Goal: Task Accomplishment & Management: Use online tool/utility

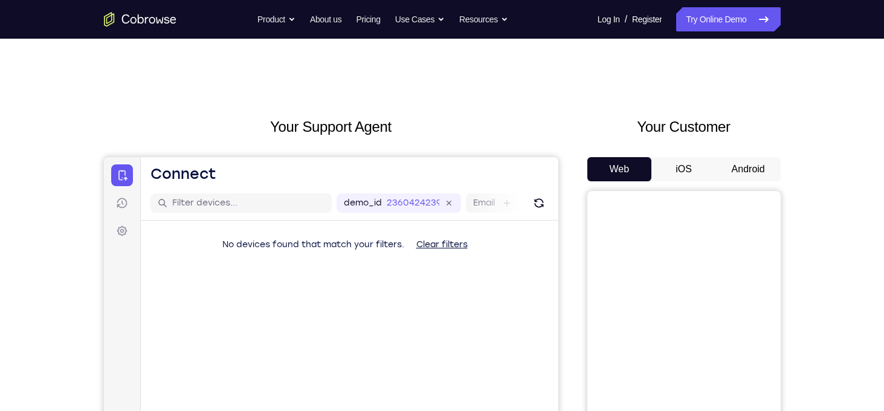
click at [703, 166] on button "iOS" at bounding box center [684, 169] width 65 height 24
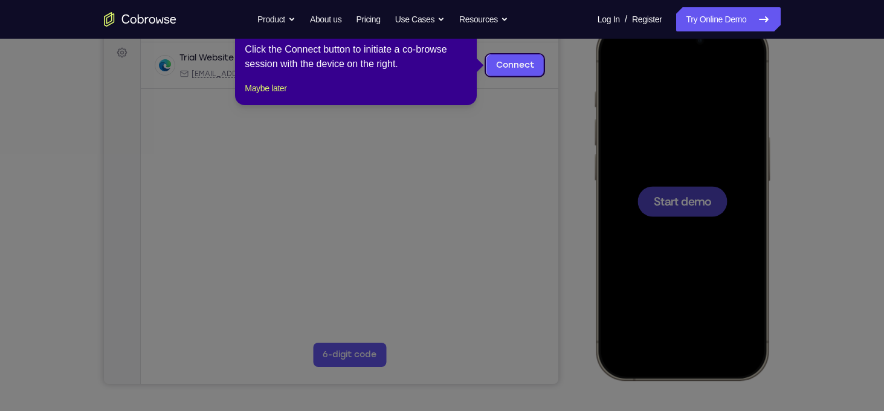
click at [683, 220] on icon at bounding box center [446, 205] width 893 height 411
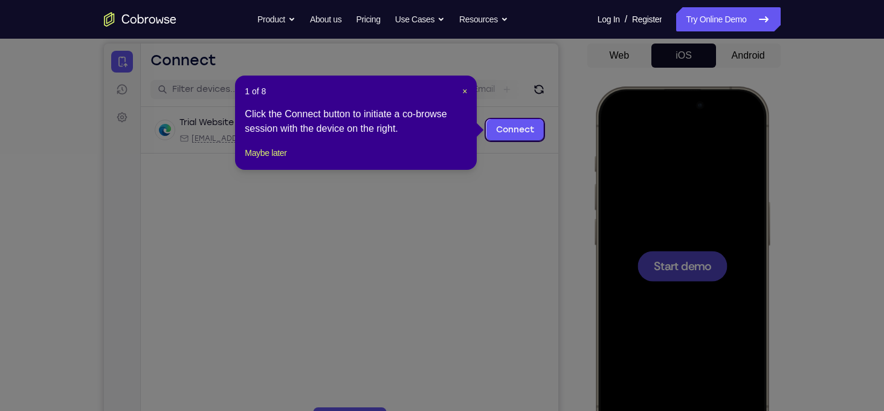
scroll to position [114, 0]
click at [465, 92] on span "×" at bounding box center [464, 91] width 5 height 10
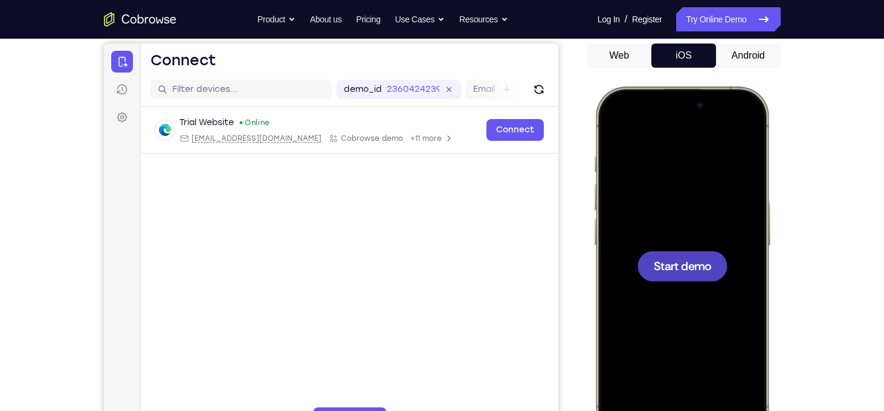
click at [647, 261] on div at bounding box center [682, 266] width 90 height 30
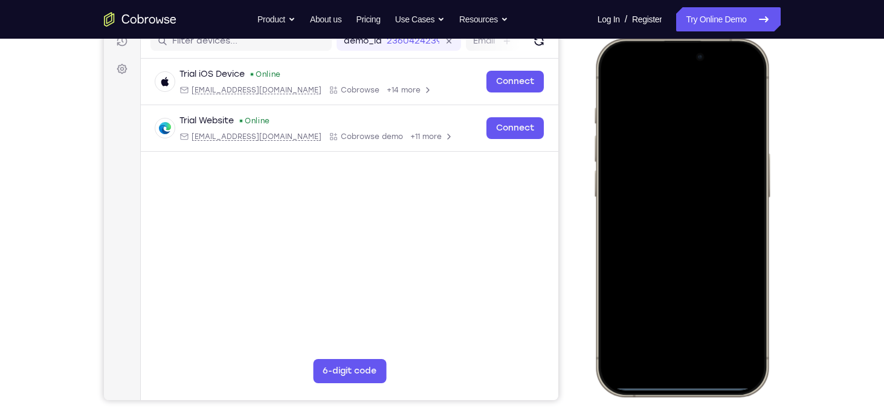
click at [634, 250] on div at bounding box center [681, 217] width 159 height 345
click at [667, 379] on div at bounding box center [681, 217] width 159 height 345
click at [667, 366] on div at bounding box center [681, 217] width 159 height 345
click at [664, 350] on div at bounding box center [681, 217] width 159 height 345
click at [673, 233] on div at bounding box center [681, 217] width 159 height 345
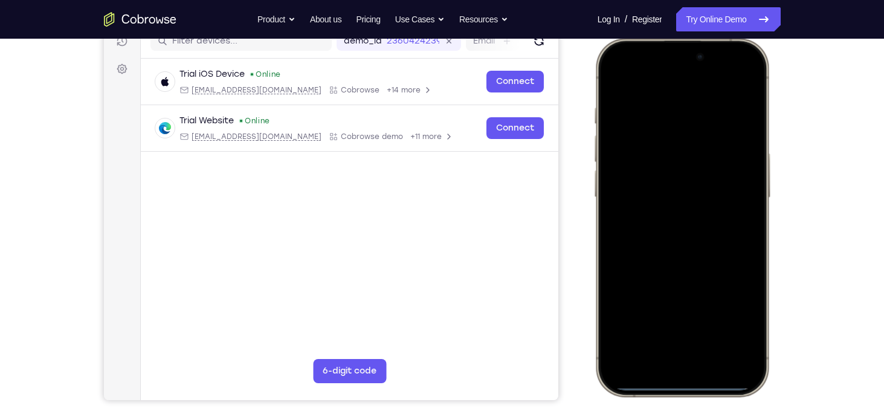
click at [659, 172] on div at bounding box center [681, 217] width 159 height 345
click at [649, 193] on div at bounding box center [681, 217] width 159 height 345
click at [640, 228] on div at bounding box center [681, 217] width 159 height 345
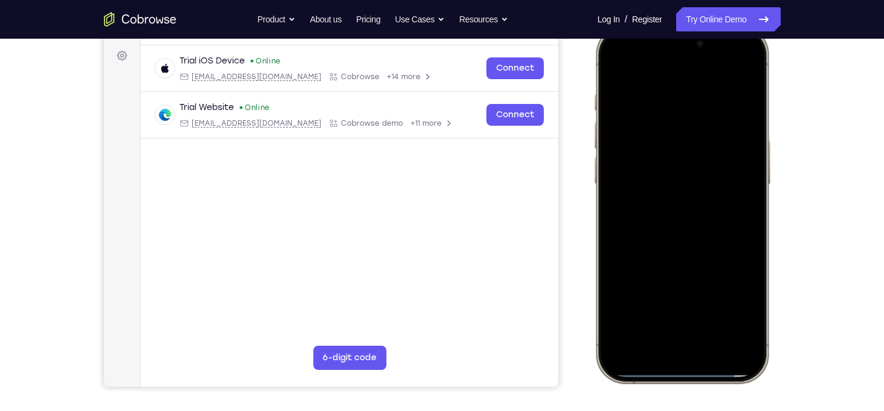
scroll to position [180, 0]
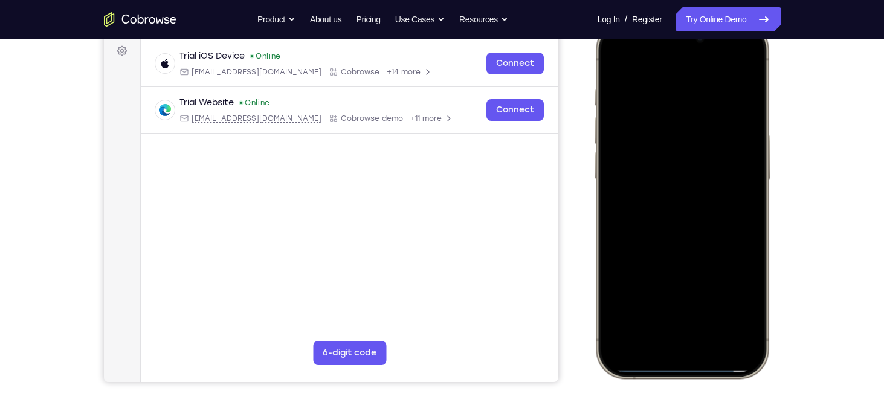
click at [673, 247] on div at bounding box center [681, 199] width 159 height 345
click at [708, 305] on div at bounding box center [681, 199] width 159 height 345
click at [617, 66] on div at bounding box center [681, 199] width 159 height 345
click at [669, 106] on div at bounding box center [681, 199] width 159 height 345
click at [731, 143] on div at bounding box center [681, 199] width 159 height 345
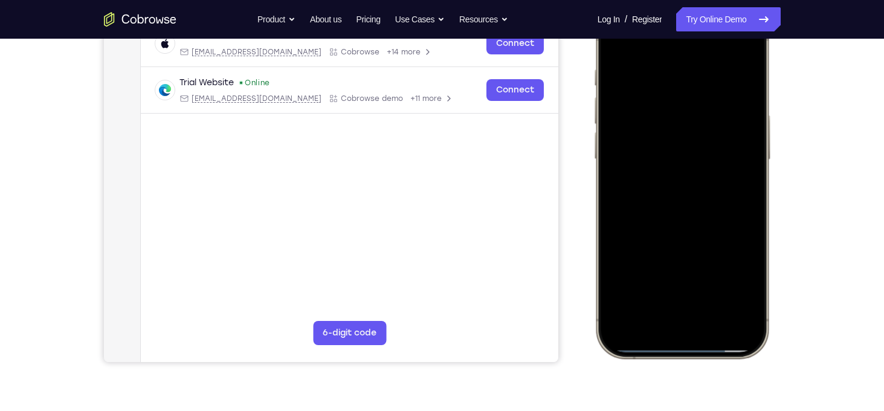
scroll to position [201, 0]
click at [744, 151] on div at bounding box center [681, 178] width 159 height 345
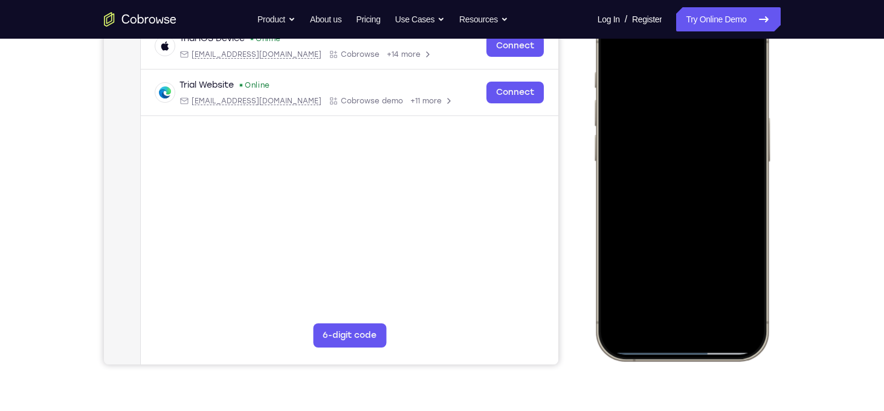
scroll to position [198, 0]
click at [616, 159] on div at bounding box center [681, 180] width 159 height 345
click at [739, 50] on div at bounding box center [681, 180] width 159 height 345
click at [699, 62] on div at bounding box center [681, 180] width 159 height 345
click at [736, 51] on div at bounding box center [681, 180] width 159 height 345
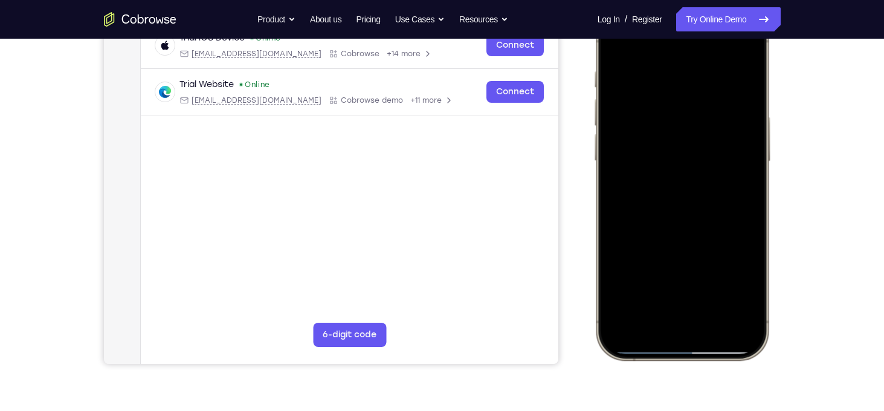
click at [678, 80] on div at bounding box center [681, 180] width 159 height 345
click at [735, 111] on div at bounding box center [681, 180] width 159 height 345
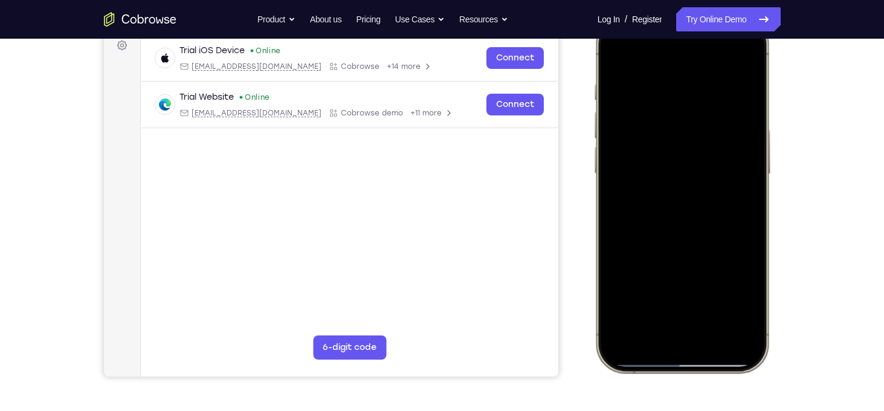
scroll to position [185, 0]
click at [741, 66] on div at bounding box center [681, 194] width 159 height 345
drag, startPoint x: 747, startPoint y: 85, endPoint x: 652, endPoint y: 85, distance: 94.3
click at [652, 85] on div at bounding box center [681, 194] width 159 height 345
drag, startPoint x: 699, startPoint y: 83, endPoint x: 602, endPoint y: 72, distance: 97.9
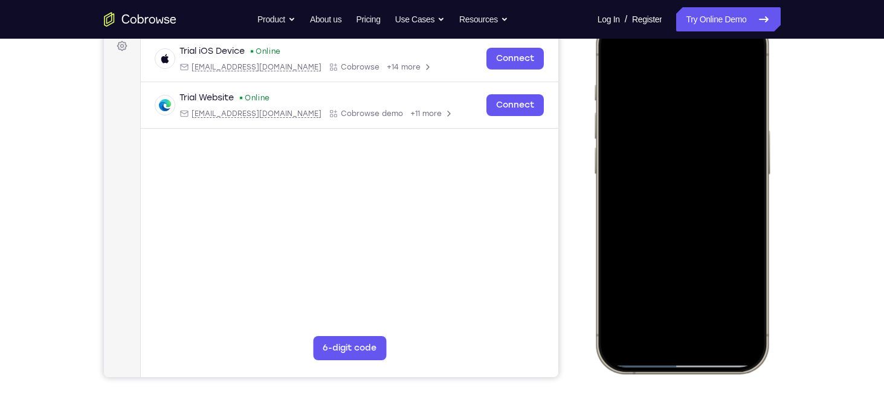
click at [602, 72] on div at bounding box center [681, 194] width 159 height 345
click at [667, 78] on div at bounding box center [681, 194] width 159 height 345
click at [707, 128] on div at bounding box center [681, 194] width 159 height 345
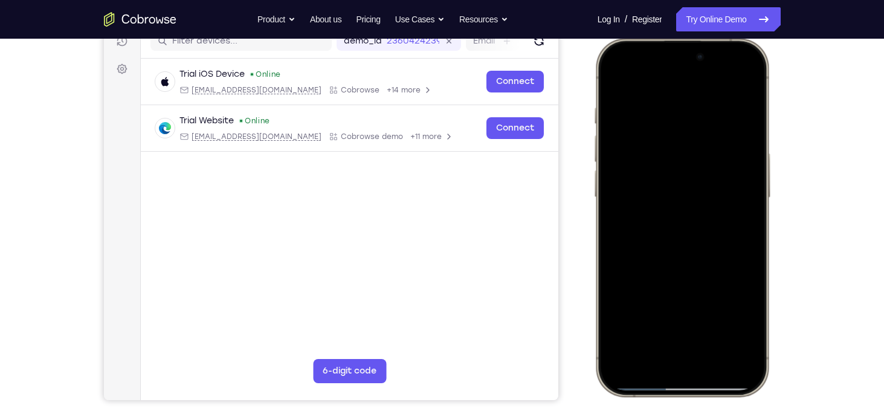
scroll to position [162, 0]
click at [735, 132] on div at bounding box center [681, 217] width 159 height 345
click at [741, 144] on div at bounding box center [681, 217] width 159 height 345
click at [743, 120] on div at bounding box center [681, 217] width 159 height 345
click at [744, 86] on div at bounding box center [681, 217] width 159 height 345
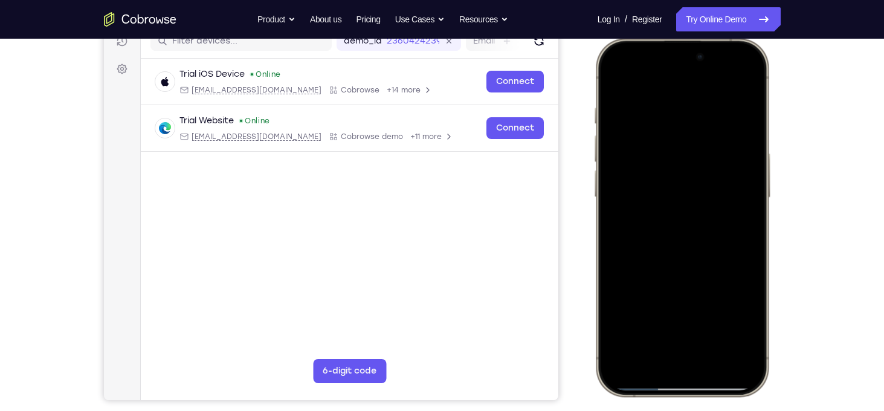
drag, startPoint x: 683, startPoint y: 260, endPoint x: 661, endPoint y: 167, distance: 95.1
click at [661, 167] on div at bounding box center [681, 217] width 159 height 345
click at [612, 271] on div at bounding box center [681, 217] width 159 height 345
click at [627, 302] on div at bounding box center [681, 217] width 159 height 345
click at [757, 162] on div at bounding box center [681, 217] width 159 height 345
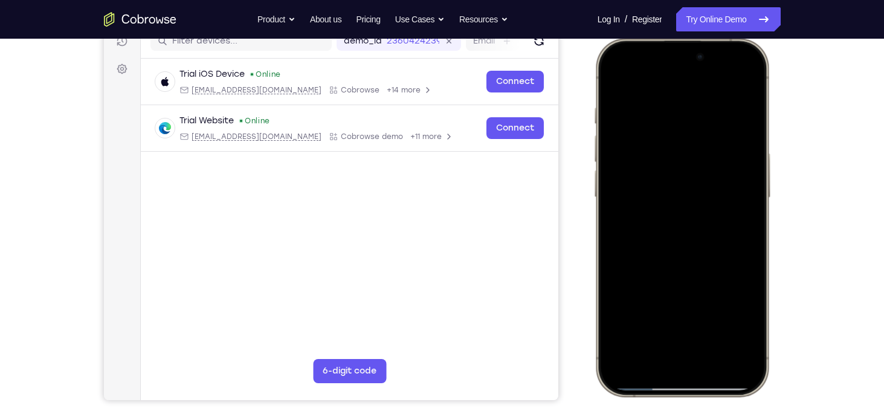
drag, startPoint x: 698, startPoint y: 321, endPoint x: 653, endPoint y: 140, distance: 186.9
click at [653, 140] on div at bounding box center [681, 217] width 159 height 345
drag, startPoint x: 704, startPoint y: 248, endPoint x: 668, endPoint y: 163, distance: 92.4
click at [668, 163] on div at bounding box center [681, 217] width 159 height 345
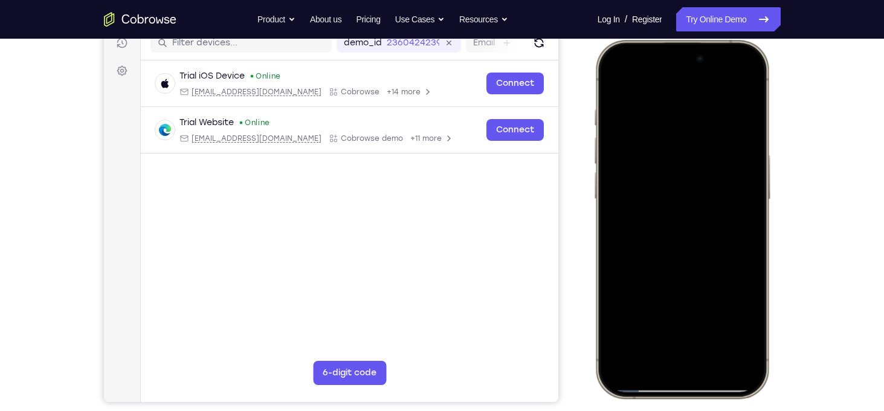
drag, startPoint x: 688, startPoint y: 251, endPoint x: 666, endPoint y: 105, distance: 148.0
drag, startPoint x: 73, startPoint y: 65, endPoint x: 779, endPoint y: 94, distance: 706.0
drag, startPoint x: 779, startPoint y: 94, endPoint x: 581, endPoint y: 269, distance: 263.7
click at [581, 269] on div "Your Support Agent Your Customer Web iOS Android" at bounding box center [442, 179] width 677 height 447
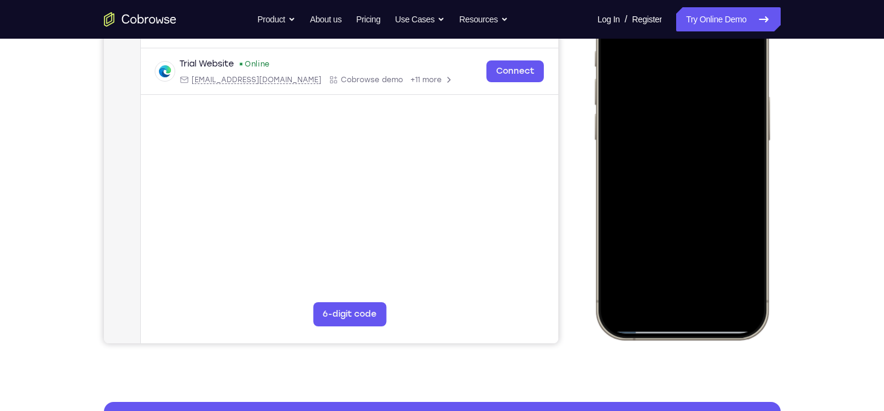
scroll to position [219, 0]
drag, startPoint x: 682, startPoint y: 210, endPoint x: 670, endPoint y: 82, distance: 128.8
click at [670, 82] on div at bounding box center [681, 159] width 159 height 345
drag, startPoint x: 717, startPoint y: 221, endPoint x: 684, endPoint y: 102, distance: 123.6
click at [684, 102] on div at bounding box center [681, 159] width 159 height 345
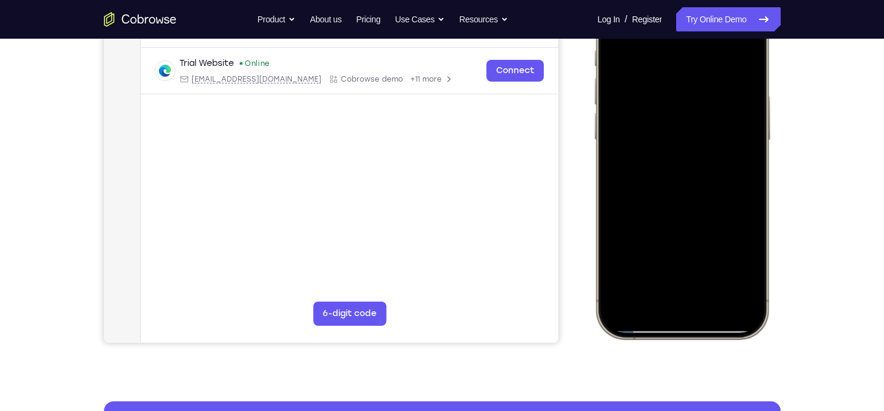
drag, startPoint x: 698, startPoint y: 274, endPoint x: 661, endPoint y: 93, distance: 185.1
click at [661, 93] on div at bounding box center [681, 159] width 159 height 345
click at [622, 302] on div at bounding box center [681, 159] width 159 height 345
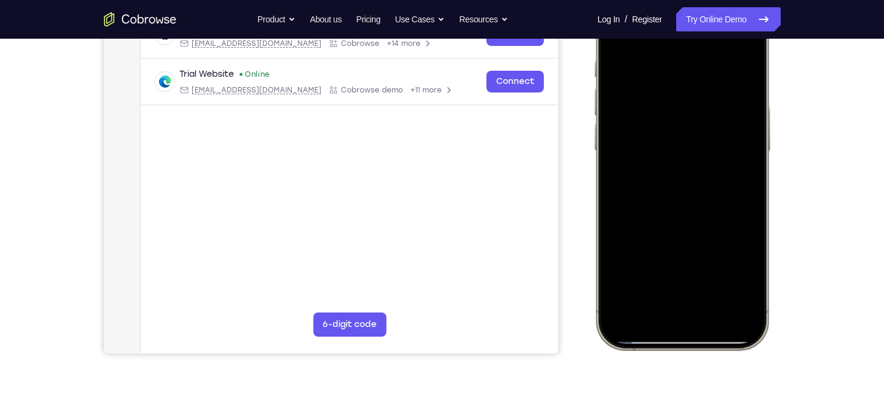
scroll to position [209, 0]
drag, startPoint x: 149, startPoint y: 311, endPoint x: 569, endPoint y: 246, distance: 424.5
click at [569, 246] on div "Your Support Agent Your Customer Web iOS Android" at bounding box center [442, 130] width 677 height 447
click at [662, 68] on div at bounding box center [681, 170] width 159 height 345
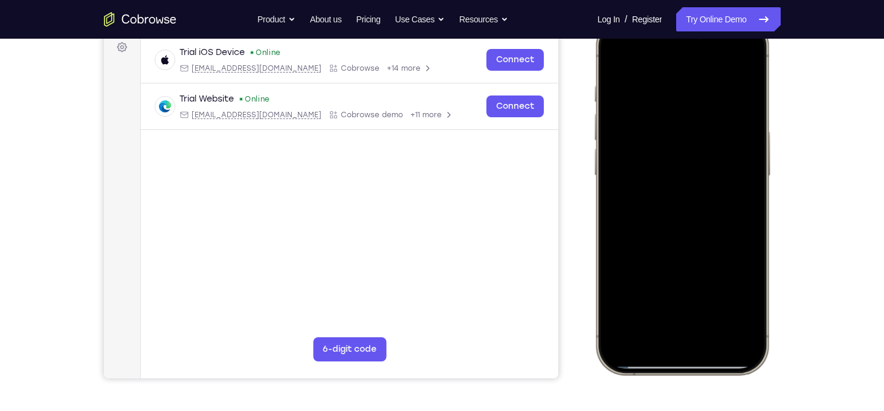
scroll to position [184, 0]
click at [754, 146] on div at bounding box center [681, 195] width 159 height 345
click at [739, 122] on div at bounding box center [681, 195] width 159 height 345
click at [735, 138] on div at bounding box center [681, 195] width 159 height 345
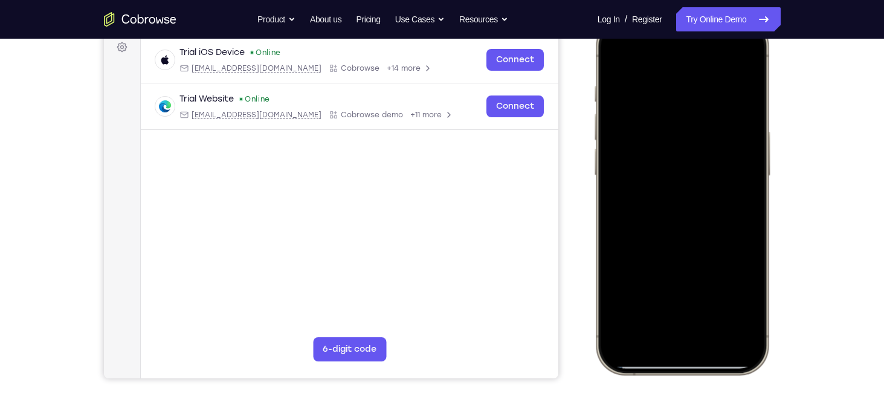
drag, startPoint x: 740, startPoint y: 139, endPoint x: 650, endPoint y: 127, distance: 90.3
click at [650, 127] on div at bounding box center [681, 195] width 159 height 345
click at [739, 68] on div at bounding box center [681, 195] width 159 height 345
drag, startPoint x: 704, startPoint y: 233, endPoint x: 678, endPoint y: 133, distance: 102.9
click at [678, 133] on div at bounding box center [681, 195] width 159 height 345
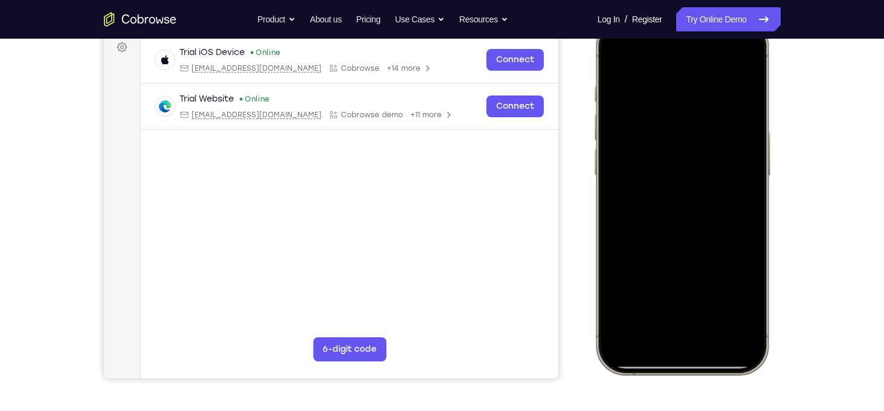
drag, startPoint x: 692, startPoint y: 222, endPoint x: 646, endPoint y: 66, distance: 163.2
click at [646, 66] on div at bounding box center [681, 195] width 159 height 345
drag, startPoint x: 720, startPoint y: 292, endPoint x: 669, endPoint y: 181, distance: 122.3
click at [669, 181] on div at bounding box center [681, 195] width 159 height 345
drag, startPoint x: 701, startPoint y: 267, endPoint x: 682, endPoint y: 151, distance: 118.2
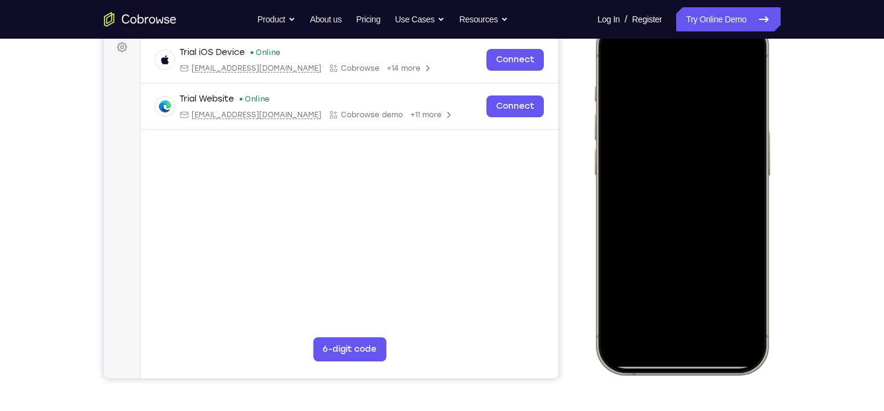
click at [682, 151] on div at bounding box center [681, 195] width 159 height 345
drag, startPoint x: 684, startPoint y: 265, endPoint x: 669, endPoint y: 131, distance: 134.5
click at [669, 131] on div at bounding box center [681, 195] width 159 height 345
click at [717, 335] on div at bounding box center [681, 195] width 159 height 345
click at [618, 62] on div at bounding box center [681, 195] width 159 height 345
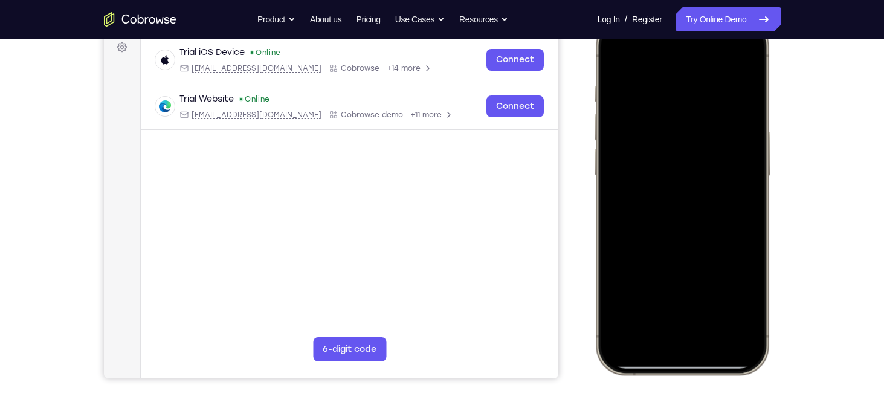
drag, startPoint x: 685, startPoint y: 183, endPoint x: 654, endPoint y: 97, distance: 90.8
click at [654, 97] on div at bounding box center [681, 195] width 159 height 345
click at [748, 56] on div at bounding box center [681, 195] width 159 height 345
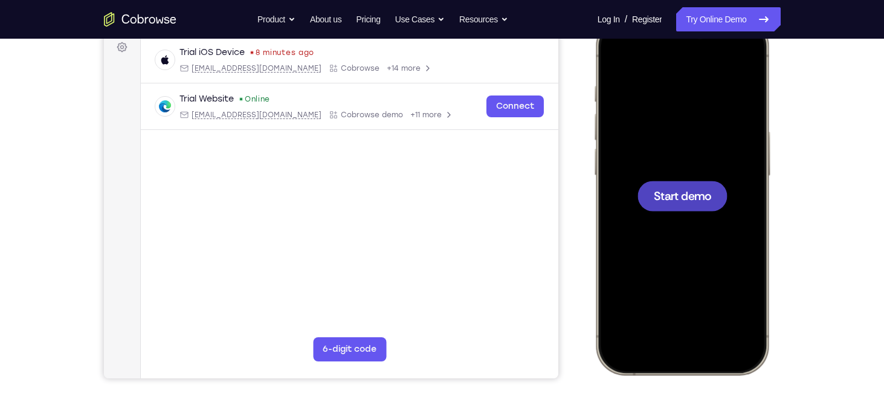
click at [684, 198] on span "Start demo" at bounding box center [681, 195] width 57 height 11
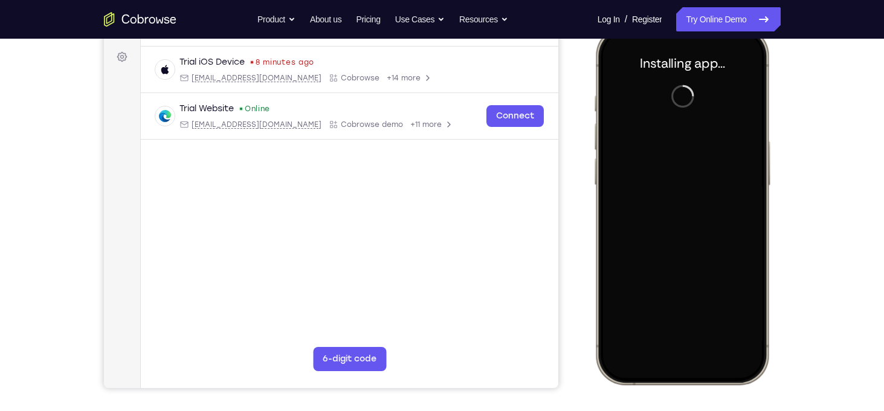
scroll to position [173, 0]
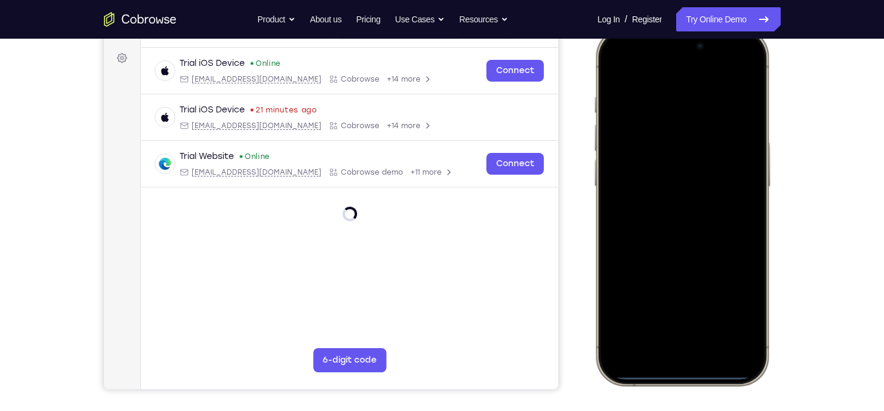
click at [611, 219] on div at bounding box center [681, 206] width 159 height 345
click at [670, 358] on div at bounding box center [681, 206] width 159 height 345
click at [680, 337] on div at bounding box center [681, 206] width 159 height 345
click at [667, 228] on div at bounding box center [681, 206] width 159 height 345
click at [654, 161] on div at bounding box center [681, 206] width 159 height 345
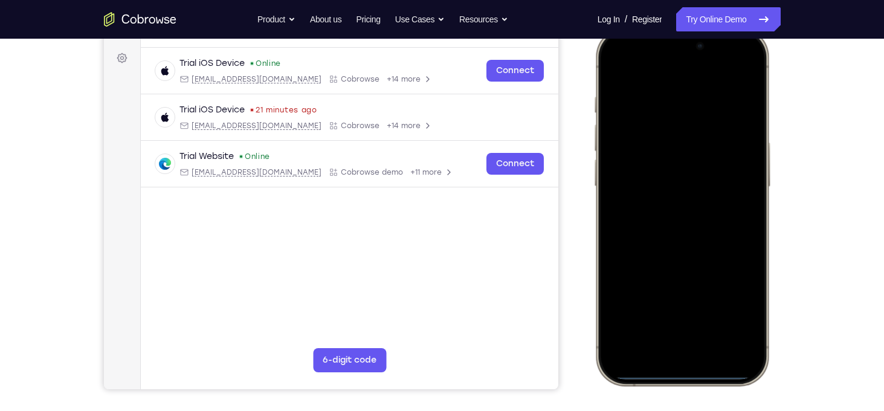
click at [646, 186] on div at bounding box center [681, 206] width 159 height 345
click at [654, 213] on div at bounding box center [681, 206] width 159 height 345
click at [692, 258] on div at bounding box center [681, 206] width 159 height 345
drag, startPoint x: 721, startPoint y: 255, endPoint x: 690, endPoint y: 166, distance: 94.6
click at [690, 166] on div at bounding box center [681, 206] width 159 height 345
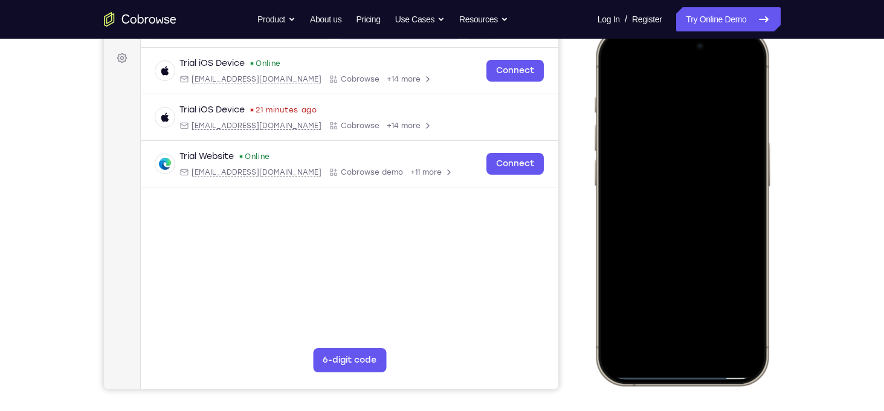
click at [752, 275] on div at bounding box center [681, 206] width 159 height 345
drag, startPoint x: 693, startPoint y: 180, endPoint x: 705, endPoint y: 227, distance: 48.5
click at [705, 227] on div at bounding box center [681, 206] width 159 height 345
click at [714, 314] on div at bounding box center [681, 206] width 159 height 345
drag, startPoint x: 722, startPoint y: 138, endPoint x: 631, endPoint y: 144, distance: 90.9
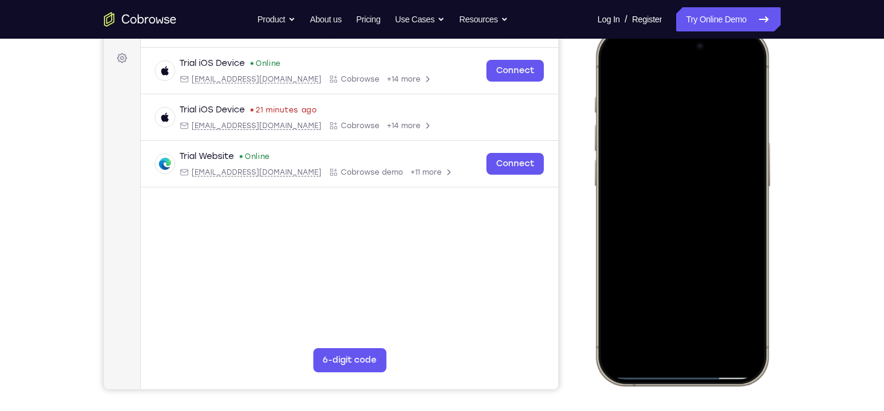
click at [631, 144] on div at bounding box center [681, 206] width 159 height 345
drag, startPoint x: 730, startPoint y: 137, endPoint x: 647, endPoint y: 144, distance: 83.1
click at [647, 144] on div at bounding box center [681, 206] width 159 height 345
drag, startPoint x: 631, startPoint y: 136, endPoint x: 740, endPoint y: 140, distance: 108.9
click at [740, 140] on div at bounding box center [681, 206] width 159 height 345
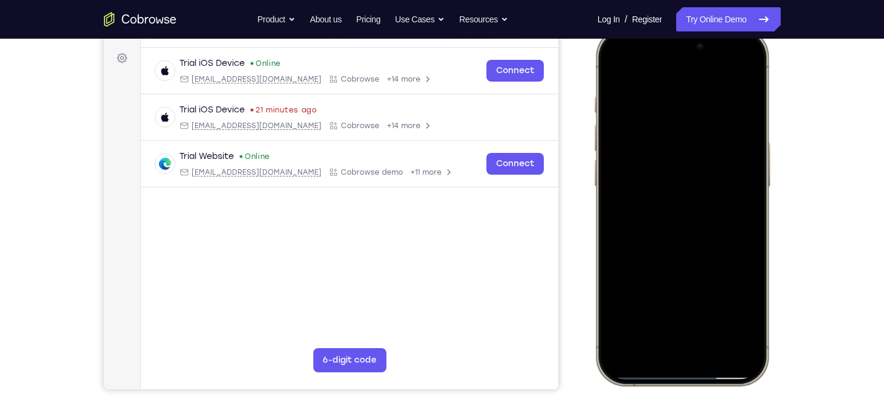
click at [618, 66] on div at bounding box center [681, 206] width 159 height 345
click at [669, 102] on div at bounding box center [681, 206] width 159 height 345
click at [744, 158] on div at bounding box center [681, 206] width 159 height 345
click at [622, 178] on div at bounding box center [681, 206] width 159 height 345
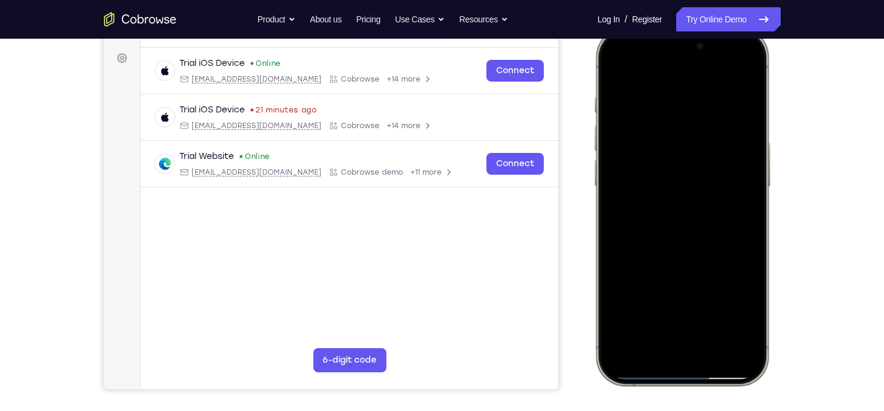
click at [612, 197] on div at bounding box center [681, 206] width 159 height 345
click at [612, 187] on div at bounding box center [681, 206] width 159 height 345
click at [618, 187] on div at bounding box center [681, 206] width 159 height 345
click at [741, 190] on div at bounding box center [681, 206] width 159 height 345
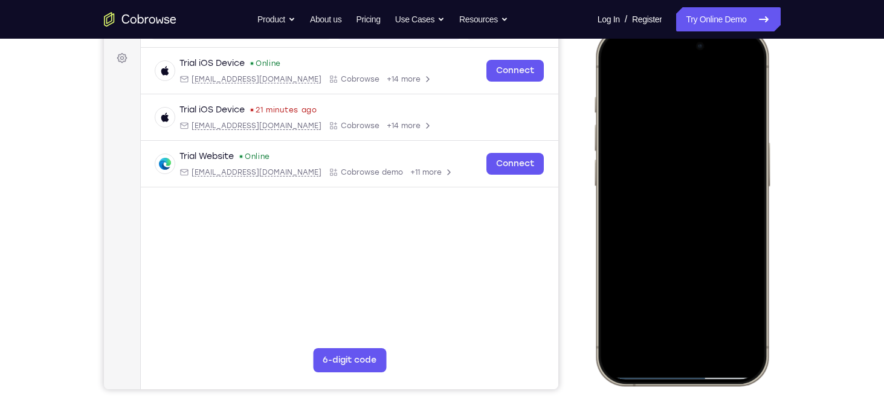
click at [741, 190] on div at bounding box center [681, 206] width 159 height 345
click at [656, 74] on div at bounding box center [681, 206] width 159 height 345
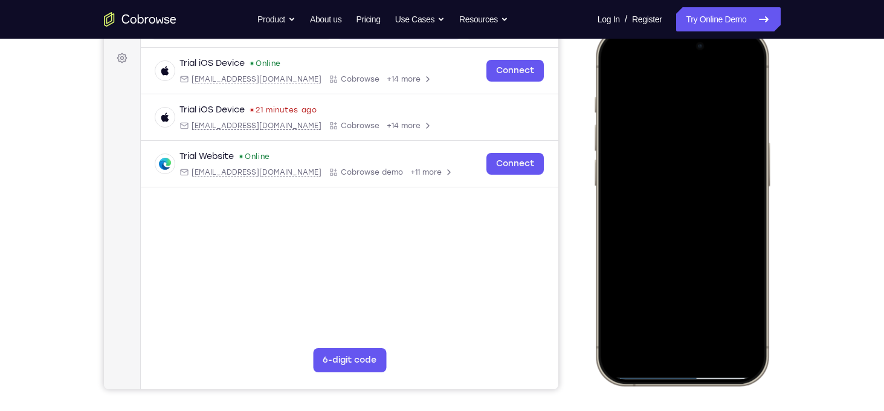
drag, startPoint x: 703, startPoint y: 227, endPoint x: 687, endPoint y: 112, distance: 116.5
click at [687, 112] on div at bounding box center [681, 206] width 159 height 345
drag, startPoint x: 707, startPoint y: 279, endPoint x: 641, endPoint y: 150, distance: 144.4
click at [641, 150] on div at bounding box center [681, 206] width 159 height 345
drag, startPoint x: 704, startPoint y: 267, endPoint x: 676, endPoint y: 151, distance: 119.3
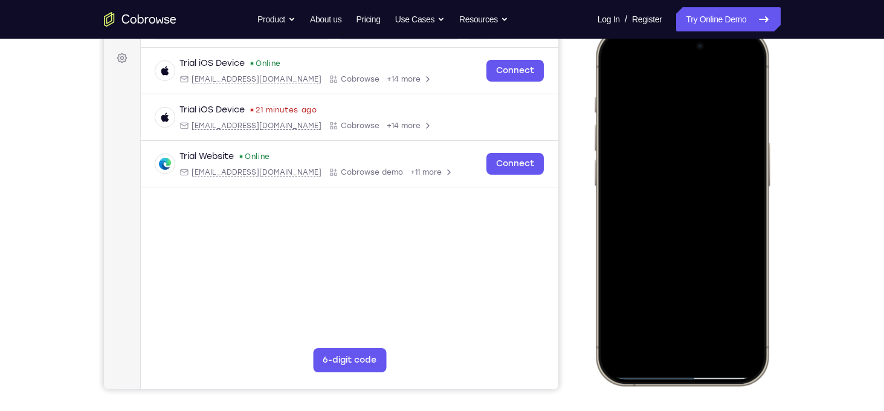
click at [676, 151] on div at bounding box center [681, 206] width 159 height 345
drag, startPoint x: 691, startPoint y: 268, endPoint x: 670, endPoint y: 123, distance: 146.6
click at [670, 123] on div at bounding box center [681, 206] width 159 height 345
drag, startPoint x: 745, startPoint y: 270, endPoint x: 705, endPoint y: 115, distance: 160.5
click at [705, 115] on div at bounding box center [681, 206] width 159 height 345
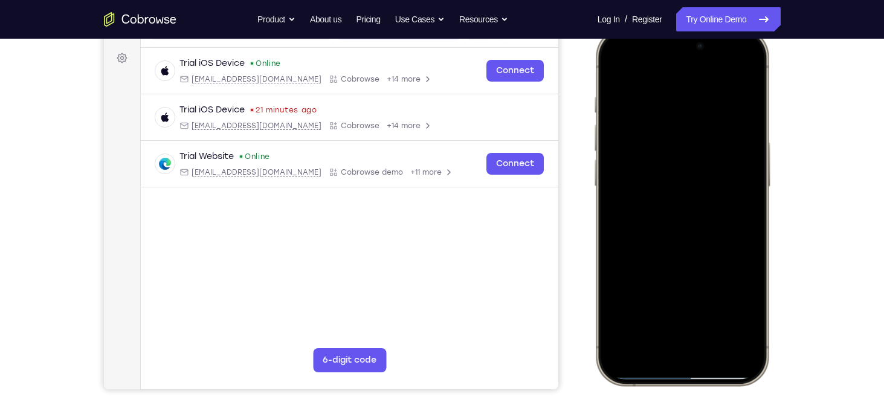
drag, startPoint x: 684, startPoint y: 285, endPoint x: 676, endPoint y: 147, distance: 138.1
click at [676, 147] on div at bounding box center [681, 206] width 159 height 345
drag, startPoint x: 681, startPoint y: 269, endPoint x: 661, endPoint y: 185, distance: 86.4
click at [661, 185] on div at bounding box center [681, 206] width 159 height 345
drag, startPoint x: 740, startPoint y: 267, endPoint x: 710, endPoint y: 122, distance: 148.2
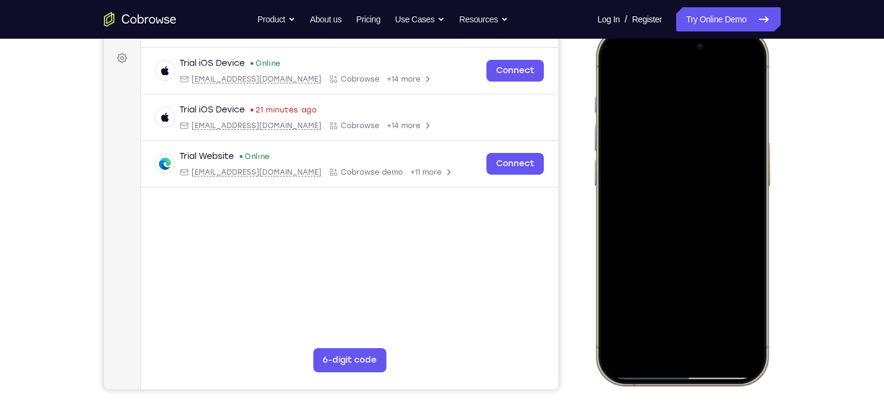
click at [710, 122] on div at bounding box center [681, 206] width 159 height 345
drag, startPoint x: 706, startPoint y: 296, endPoint x: 710, endPoint y: 124, distance: 172.3
click at [710, 124] on div at bounding box center [681, 206] width 159 height 345
drag, startPoint x: 715, startPoint y: 259, endPoint x: 698, endPoint y: 142, distance: 118.0
click at [698, 142] on div at bounding box center [681, 206] width 159 height 345
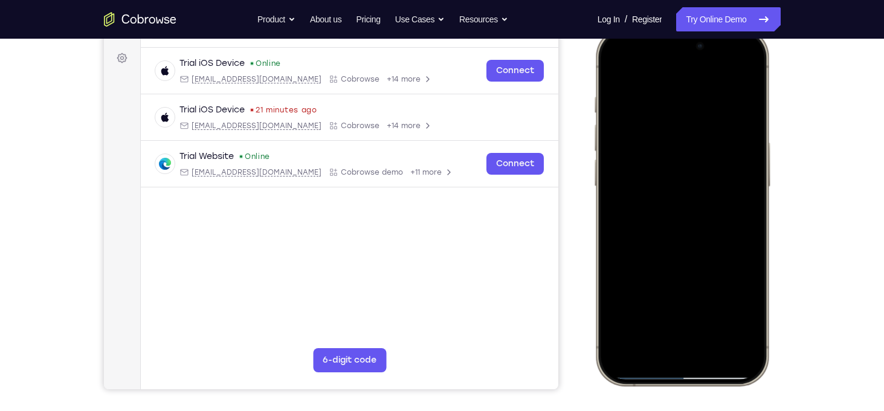
click at [683, 291] on div at bounding box center [681, 206] width 159 height 345
click at [612, 233] on div at bounding box center [681, 206] width 159 height 345
click at [642, 154] on div at bounding box center [681, 206] width 159 height 345
click at [612, 66] on div at bounding box center [681, 206] width 159 height 345
drag, startPoint x: 729, startPoint y: 311, endPoint x: 713, endPoint y: 152, distance: 159.7
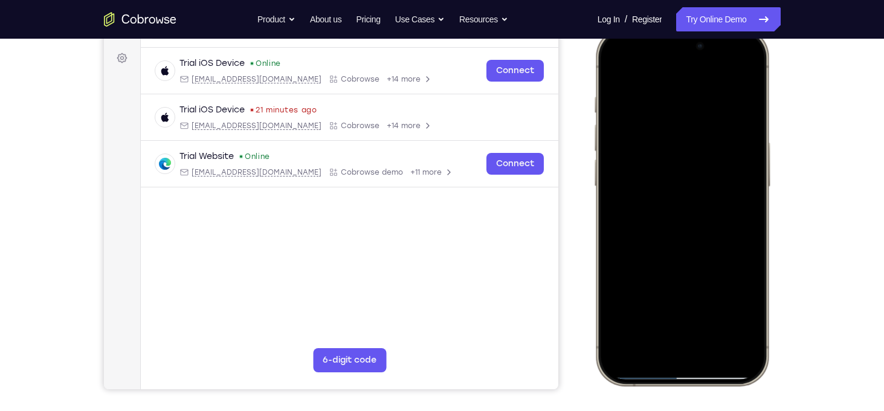
click at [713, 152] on div at bounding box center [681, 206] width 159 height 345
click at [621, 354] on div at bounding box center [681, 206] width 159 height 345
click at [716, 316] on div at bounding box center [681, 206] width 159 height 345
click at [621, 66] on div at bounding box center [681, 206] width 159 height 345
drag, startPoint x: 653, startPoint y: 266, endPoint x: 643, endPoint y: 94, distance: 172.6
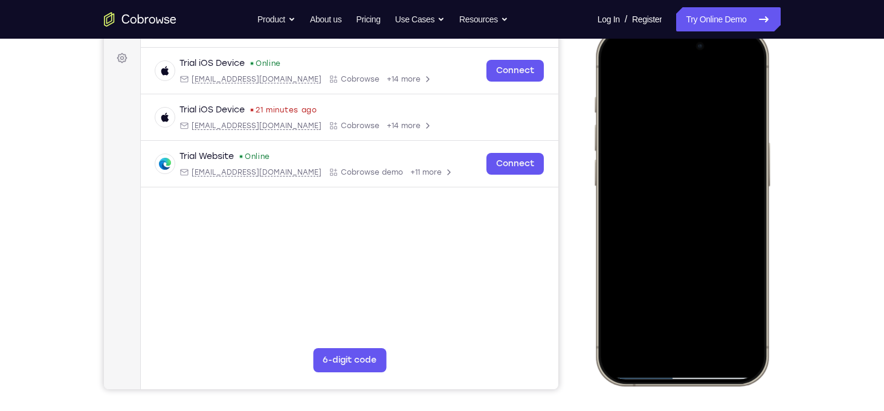
click at [643, 94] on div at bounding box center [681, 206] width 159 height 345
click at [739, 351] on div at bounding box center [681, 206] width 159 height 345
click at [742, 349] on div at bounding box center [681, 206] width 159 height 345
click at [724, 364] on div at bounding box center [681, 206] width 159 height 345
click at [743, 72] on div at bounding box center [681, 206] width 159 height 345
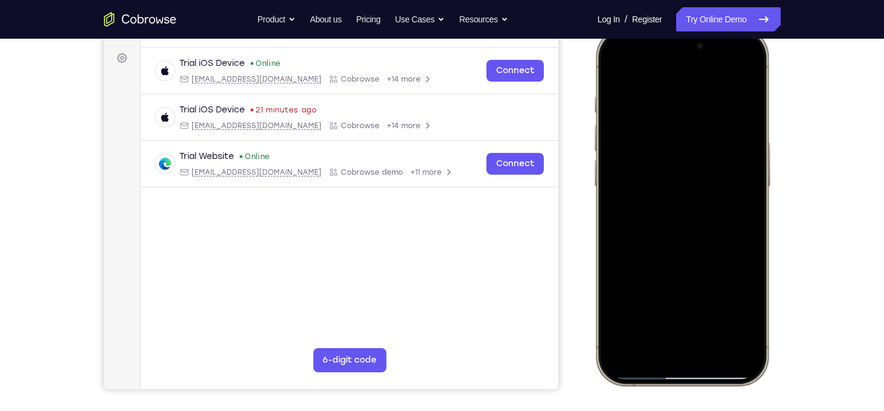
click at [741, 332] on div at bounding box center [681, 206] width 159 height 345
click at [634, 274] on div at bounding box center [681, 206] width 159 height 345
click at [614, 69] on div at bounding box center [681, 206] width 159 height 345
click at [624, 317] on div at bounding box center [681, 206] width 159 height 345
drag, startPoint x: 681, startPoint y: 256, endPoint x: 635, endPoint y: 127, distance: 136.7
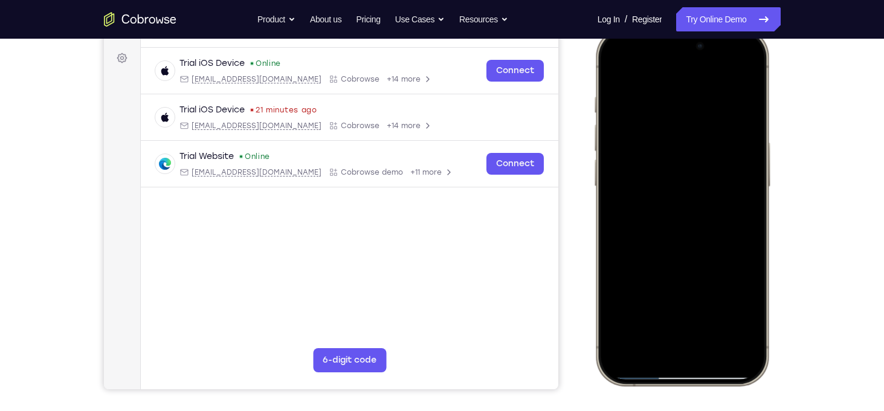
click at [635, 127] on div at bounding box center [681, 206] width 159 height 345
drag, startPoint x: 701, startPoint y: 247, endPoint x: 682, endPoint y: 70, distance: 177.5
click at [682, 70] on div at bounding box center [681, 206] width 159 height 345
drag, startPoint x: 734, startPoint y: 267, endPoint x: 684, endPoint y: 45, distance: 227.4
click at [684, 45] on div at bounding box center [681, 206] width 159 height 345
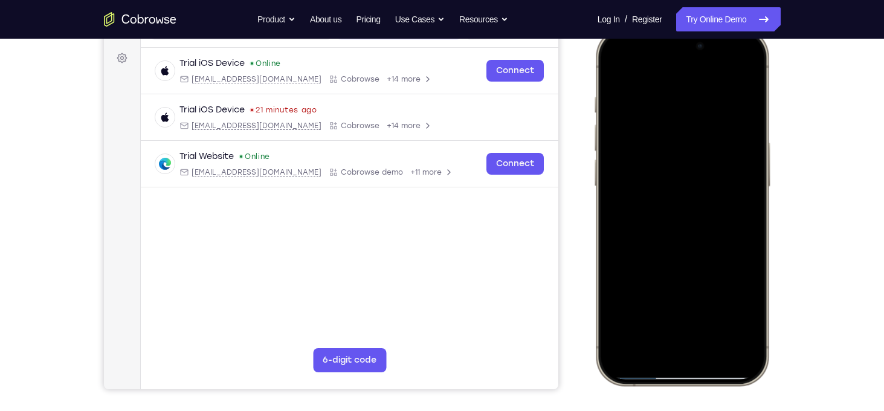
drag, startPoint x: 719, startPoint y: 238, endPoint x: 676, endPoint y: 105, distance: 139.6
click at [676, 105] on div at bounding box center [681, 206] width 159 height 345
drag, startPoint x: 710, startPoint y: 197, endPoint x: 676, endPoint y: 147, distance: 60.9
click at [676, 147] on div at bounding box center [681, 206] width 159 height 345
click at [646, 298] on div at bounding box center [681, 206] width 159 height 345
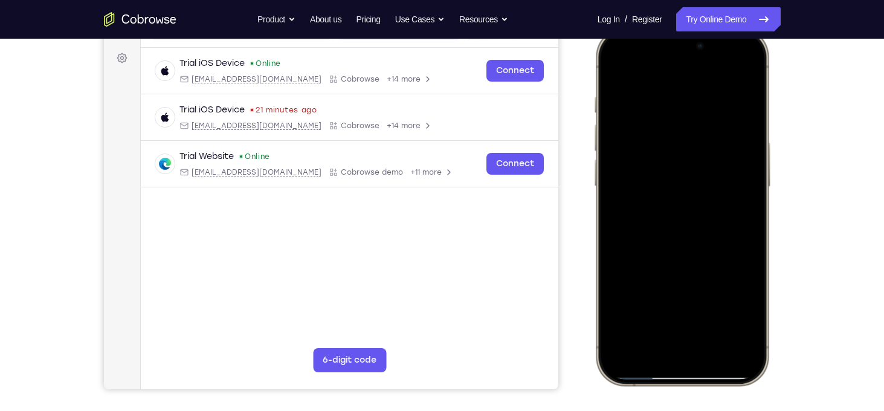
click at [743, 122] on div at bounding box center [681, 206] width 159 height 345
click at [664, 309] on div at bounding box center [681, 206] width 159 height 345
click at [718, 312] on div at bounding box center [681, 206] width 159 height 345
drag, startPoint x: 682, startPoint y: 253, endPoint x: 686, endPoint y: 115, distance: 137.9
click at [686, 115] on div at bounding box center [681, 206] width 159 height 345
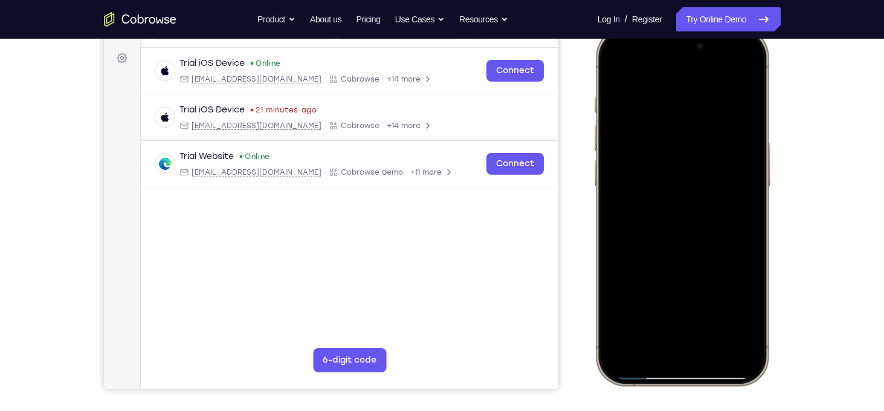
drag, startPoint x: 665, startPoint y: 287, endPoint x: 653, endPoint y: 188, distance: 99.3
click at [653, 188] on div at bounding box center [681, 206] width 159 height 345
click at [640, 165] on div at bounding box center [681, 206] width 159 height 345
click at [638, 307] on div at bounding box center [681, 206] width 159 height 345
click at [628, 312] on div at bounding box center [681, 206] width 159 height 345
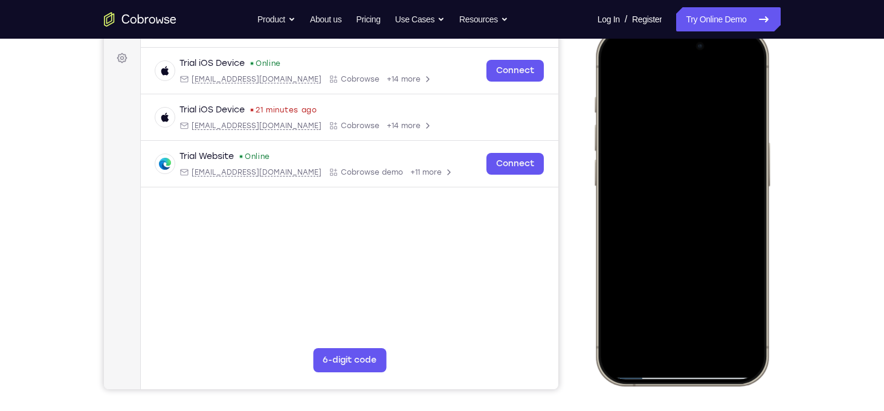
click at [620, 305] on div at bounding box center [681, 206] width 159 height 345
click at [641, 305] on div at bounding box center [681, 206] width 159 height 345
click at [665, 198] on div at bounding box center [682, 207] width 90 height 30
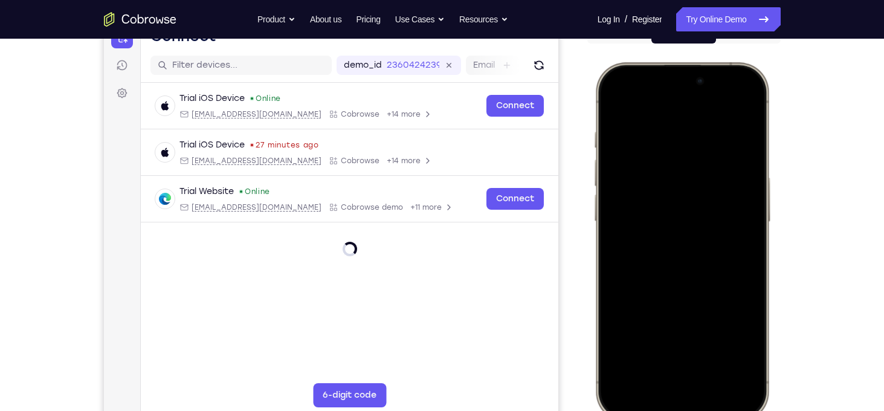
scroll to position [172, 0]
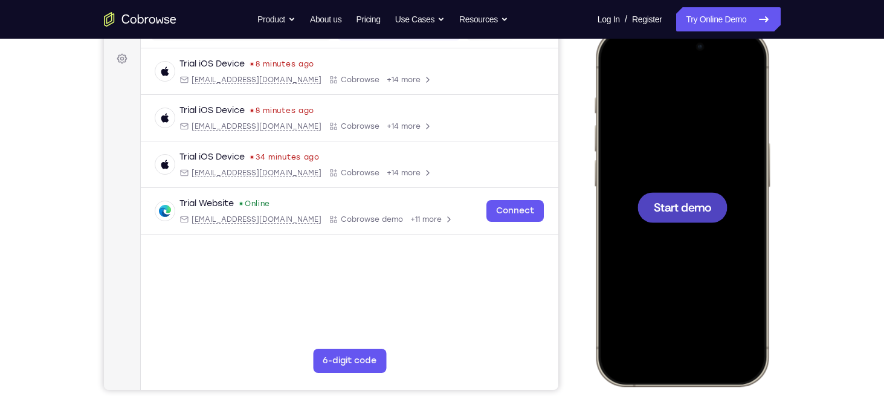
click at [703, 197] on div at bounding box center [682, 207] width 90 height 30
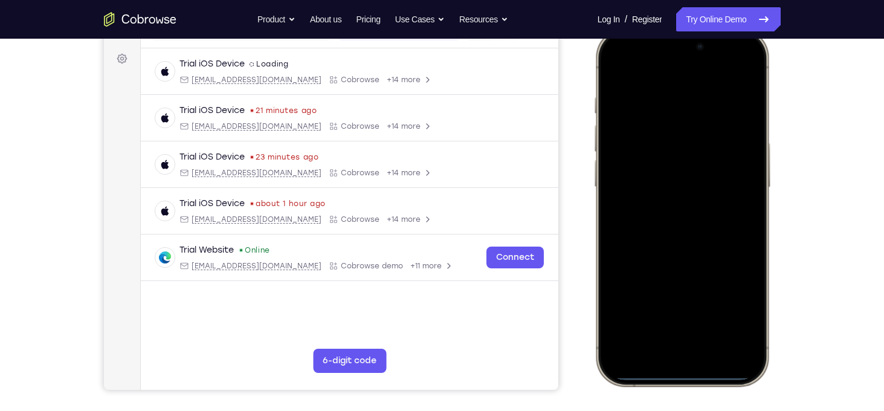
click at [621, 234] on div at bounding box center [681, 206] width 159 height 345
click at [654, 349] on div at bounding box center [681, 206] width 159 height 345
click at [696, 342] on div at bounding box center [681, 206] width 159 height 345
click at [661, 231] on div at bounding box center [681, 206] width 159 height 345
click at [649, 160] on div at bounding box center [681, 206] width 159 height 345
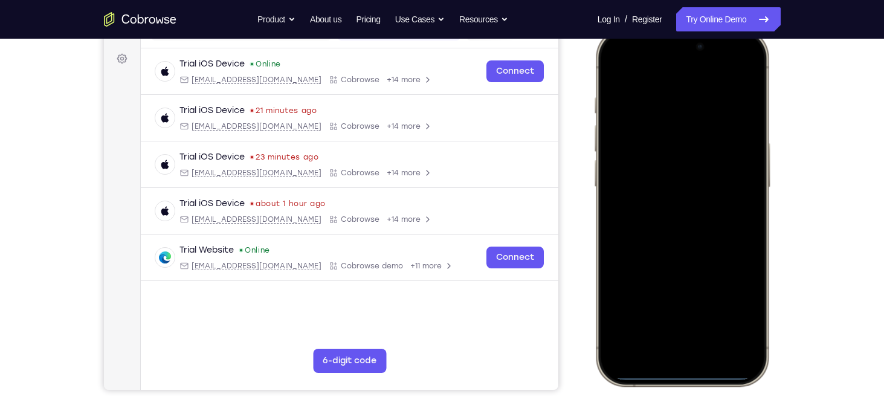
click at [638, 185] on div at bounding box center [681, 206] width 159 height 345
click at [657, 216] on div at bounding box center [681, 206] width 159 height 345
click at [667, 100] on div at bounding box center [681, 206] width 159 height 345
click at [681, 268] on div at bounding box center [681, 206] width 159 height 345
click at [666, 106] on div at bounding box center [681, 206] width 159 height 345
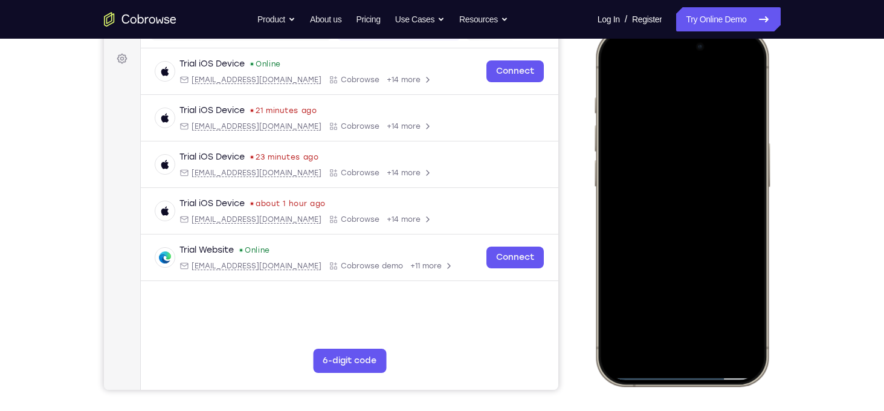
click at [739, 141] on div at bounding box center [681, 206] width 159 height 345
click at [739, 74] on div at bounding box center [681, 206] width 159 height 345
drag, startPoint x: 712, startPoint y: 224, endPoint x: 668, endPoint y: 141, distance: 93.3
click at [668, 141] on div at bounding box center [681, 206] width 159 height 345
click at [713, 348] on div at bounding box center [681, 206] width 159 height 345
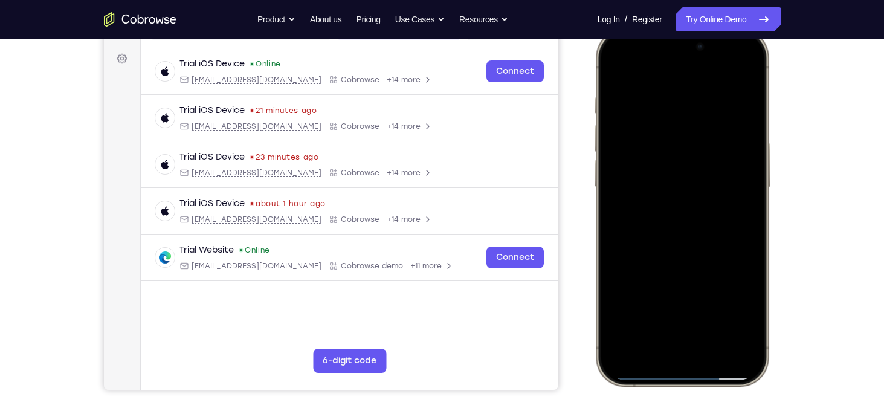
drag, startPoint x: 659, startPoint y: 261, endPoint x: 668, endPoint y: 334, distance: 73.7
click at [668, 334] on div at bounding box center [681, 206] width 159 height 345
drag, startPoint x: 682, startPoint y: 280, endPoint x: 754, endPoint y: 378, distance: 121.1
click at [754, 378] on div at bounding box center [682, 207] width 178 height 359
click at [643, 302] on div at bounding box center [681, 206] width 159 height 345
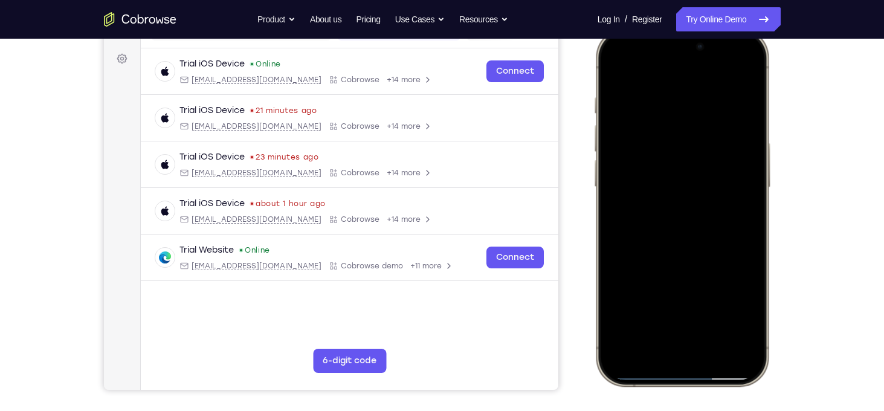
click at [623, 309] on div at bounding box center [681, 206] width 159 height 345
click at [626, 308] on div at bounding box center [681, 206] width 159 height 345
click at [606, 78] on div at bounding box center [681, 206] width 159 height 345
click at [617, 72] on div at bounding box center [681, 206] width 159 height 345
drag, startPoint x: 710, startPoint y: 261, endPoint x: 673, endPoint y: 107, distance: 158.3
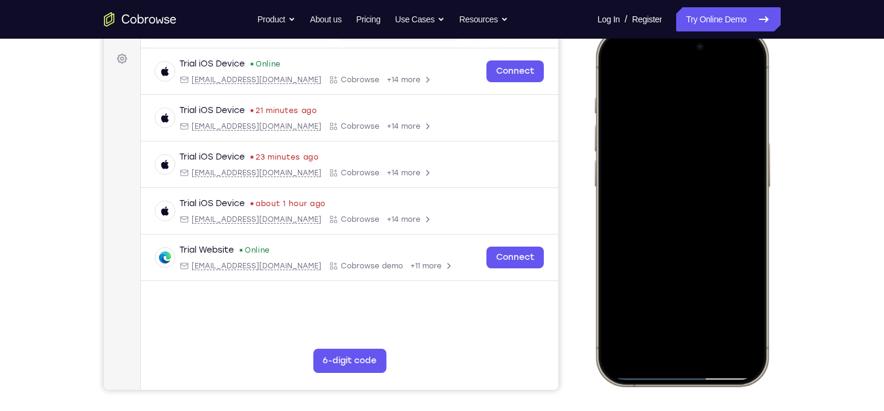
click at [673, 107] on div at bounding box center [681, 206] width 159 height 345
drag, startPoint x: 685, startPoint y: 245, endPoint x: 656, endPoint y: 105, distance: 143.1
click at [656, 105] on div at bounding box center [681, 206] width 159 height 345
drag, startPoint x: 706, startPoint y: 268, endPoint x: 673, endPoint y: 210, distance: 66.9
click at [673, 210] on div at bounding box center [681, 206] width 159 height 345
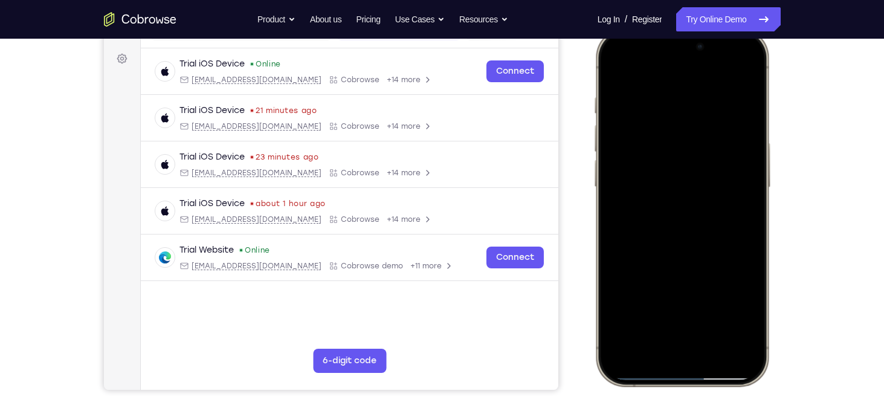
click at [749, 233] on div at bounding box center [681, 206] width 159 height 345
click at [606, 235] on div at bounding box center [681, 206] width 159 height 345
drag, startPoint x: 755, startPoint y: 257, endPoint x: 721, endPoint y: 203, distance: 63.9
click at [721, 203] on div at bounding box center [681, 206] width 159 height 345
click at [748, 183] on div at bounding box center [681, 206] width 159 height 345
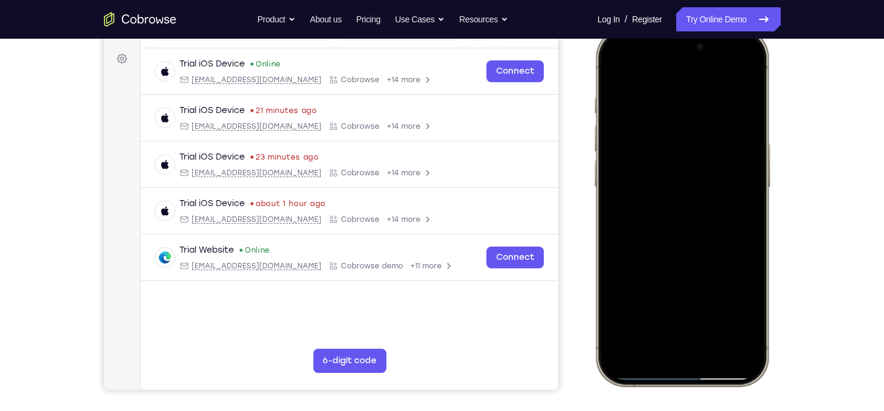
click at [748, 183] on div at bounding box center [681, 206] width 159 height 345
drag, startPoint x: 723, startPoint y: 283, endPoint x: 673, endPoint y: 166, distance: 126.8
click at [673, 166] on div at bounding box center [681, 206] width 159 height 345
drag, startPoint x: 728, startPoint y: 254, endPoint x: 678, endPoint y: 94, distance: 167.9
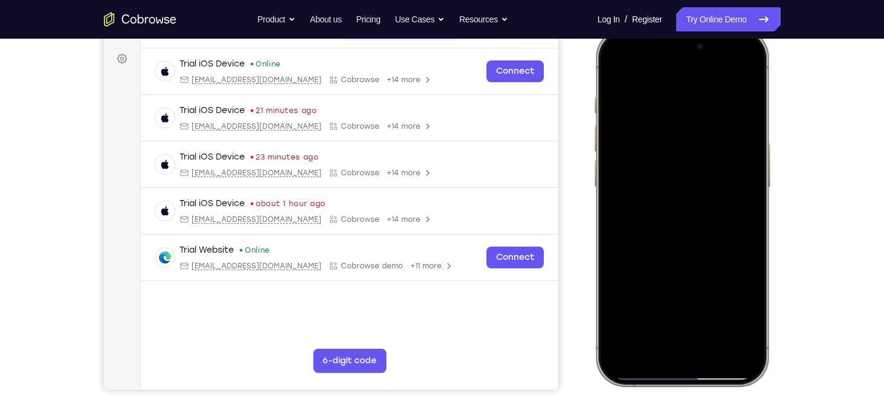
click at [678, 94] on div at bounding box center [681, 206] width 159 height 345
click at [748, 184] on div at bounding box center [681, 206] width 159 height 345
drag, startPoint x: 704, startPoint y: 297, endPoint x: 678, endPoint y: 102, distance: 196.4
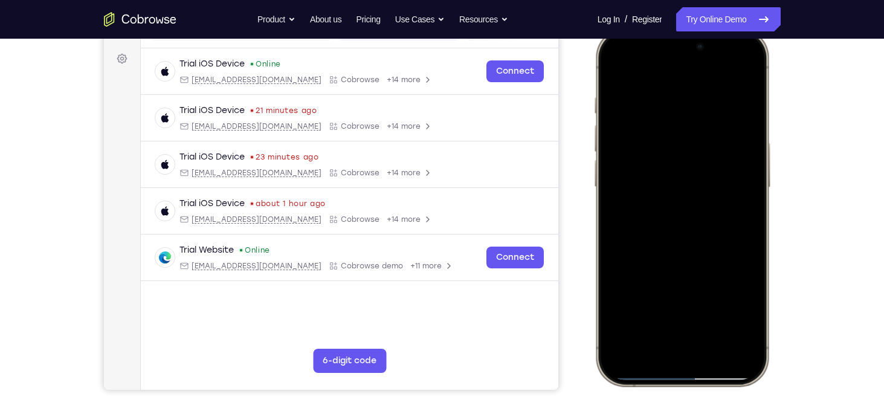
click at [678, 102] on div at bounding box center [681, 206] width 159 height 345
drag, startPoint x: 712, startPoint y: 233, endPoint x: 671, endPoint y: 159, distance: 84.4
click at [671, 159] on div at bounding box center [681, 206] width 159 height 345
drag, startPoint x: 696, startPoint y: 251, endPoint x: 663, endPoint y: 180, distance: 78.7
click at [663, 180] on div at bounding box center [681, 206] width 159 height 345
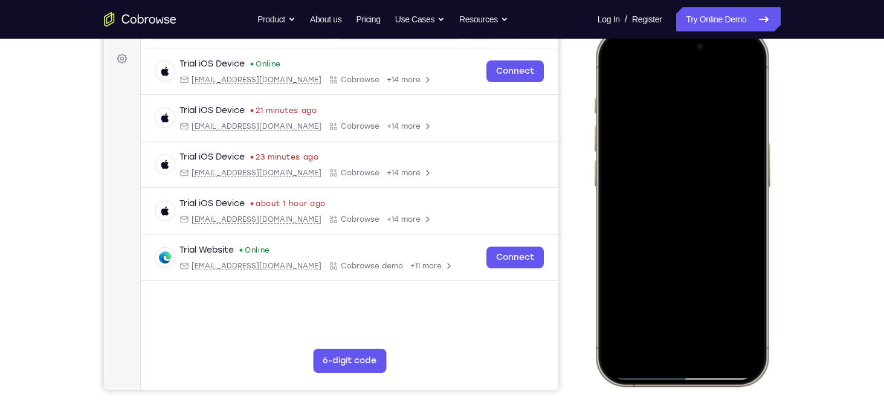
click at [715, 348] on div at bounding box center [681, 206] width 159 height 345
click at [661, 230] on div at bounding box center [681, 206] width 159 height 345
click at [742, 310] on div at bounding box center [681, 206] width 159 height 345
click at [611, 73] on div at bounding box center [681, 206] width 159 height 345
drag, startPoint x: 729, startPoint y: 143, endPoint x: 647, endPoint y: 142, distance: 81.6
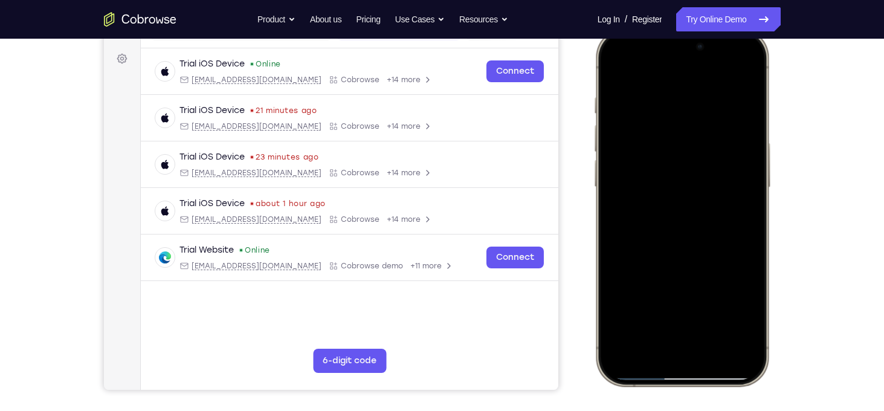
click at [647, 142] on div at bounding box center [681, 206] width 159 height 345
click at [617, 69] on div at bounding box center [681, 206] width 159 height 345
drag, startPoint x: 712, startPoint y: 259, endPoint x: 670, endPoint y: 76, distance: 187.8
click at [670, 76] on div at bounding box center [681, 206] width 159 height 345
drag, startPoint x: 735, startPoint y: 264, endPoint x: 672, endPoint y: 53, distance: 220.1
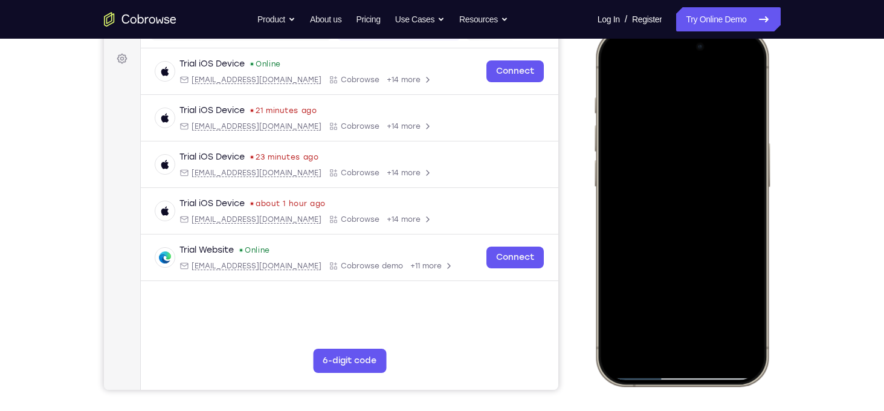
click at [672, 53] on div at bounding box center [681, 206] width 159 height 345
click at [753, 289] on div at bounding box center [681, 206] width 159 height 345
click at [627, 346] on div at bounding box center [681, 206] width 159 height 345
drag, startPoint x: 674, startPoint y: 206, endPoint x: 666, endPoint y: 315, distance: 109.7
click at [666, 315] on div at bounding box center [681, 206] width 159 height 345
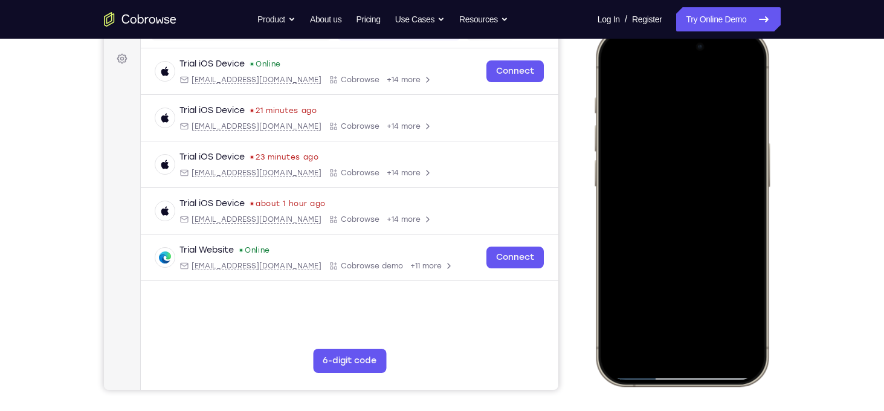
drag, startPoint x: 654, startPoint y: 61, endPoint x: 674, endPoint y: 236, distance: 176.4
click at [674, 236] on div at bounding box center [681, 206] width 159 height 345
click at [740, 335] on div at bounding box center [681, 206] width 159 height 345
drag, startPoint x: 698, startPoint y: 246, endPoint x: 667, endPoint y: 188, distance: 66.0
click at [667, 188] on div at bounding box center [681, 206] width 159 height 345
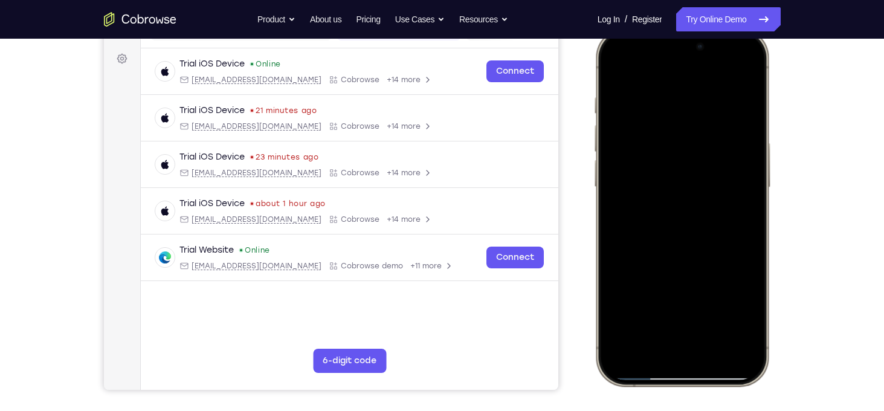
click at [757, 201] on div at bounding box center [681, 206] width 159 height 345
drag, startPoint x: 709, startPoint y: 227, endPoint x: 659, endPoint y: 126, distance: 112.7
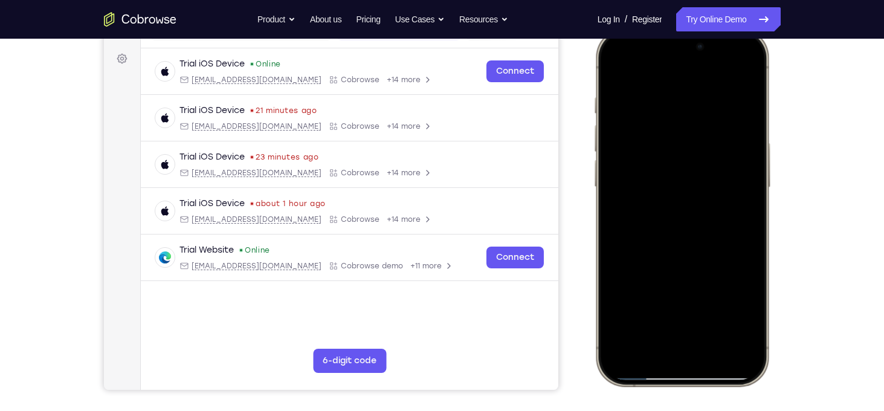
click at [659, 126] on div at bounding box center [681, 206] width 159 height 345
drag, startPoint x: 711, startPoint y: 236, endPoint x: 673, endPoint y: 118, distance: 123.5
click at [673, 118] on div at bounding box center [681, 206] width 159 height 345
drag, startPoint x: 709, startPoint y: 236, endPoint x: 651, endPoint y: 139, distance: 113.3
click at [651, 139] on div at bounding box center [681, 206] width 159 height 345
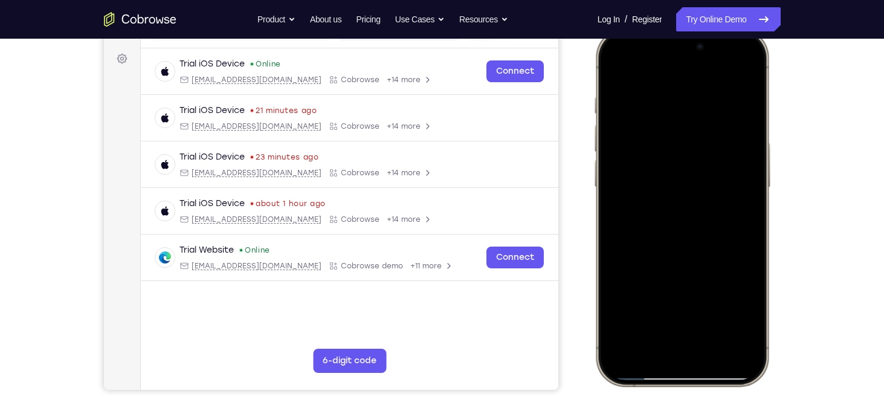
click at [747, 213] on div at bounding box center [681, 206] width 159 height 345
drag, startPoint x: 708, startPoint y: 279, endPoint x: 643, endPoint y: 120, distance: 171.9
click at [643, 120] on div at bounding box center [681, 206] width 159 height 345
drag, startPoint x: 696, startPoint y: 221, endPoint x: 644, endPoint y: 119, distance: 114.1
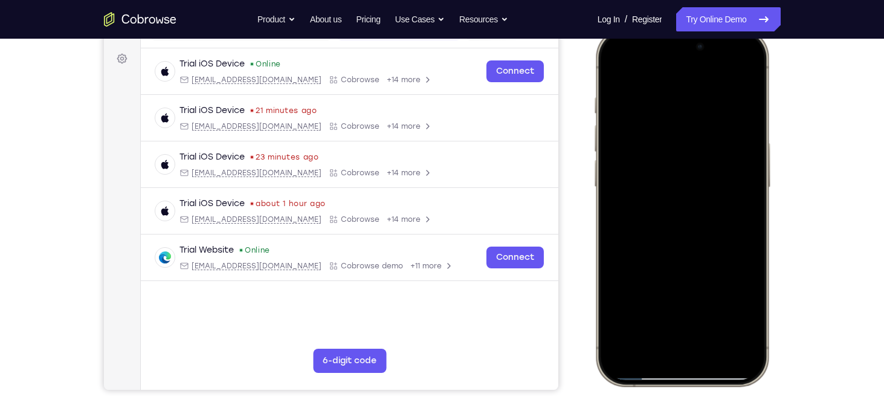
click at [644, 119] on div at bounding box center [681, 206] width 159 height 345
drag, startPoint x: 700, startPoint y: 272, endPoint x: 688, endPoint y: 93, distance: 179.3
click at [688, 93] on div at bounding box center [681, 206] width 159 height 345
drag, startPoint x: 718, startPoint y: 284, endPoint x: 639, endPoint y: 157, distance: 150.1
click at [639, 157] on div at bounding box center [681, 206] width 159 height 345
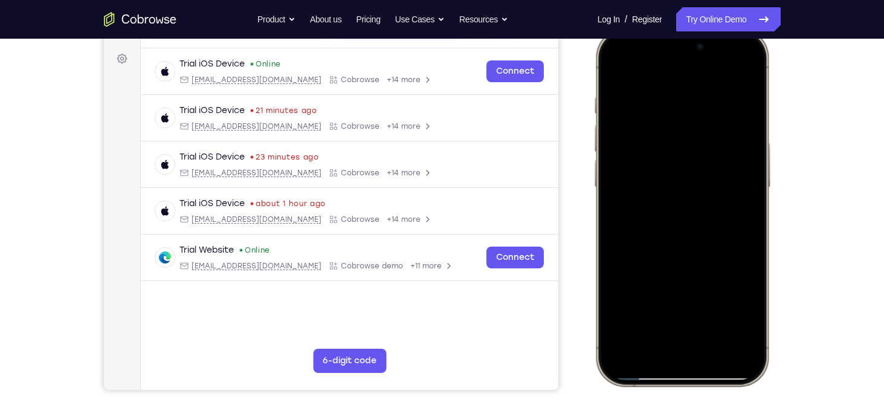
drag, startPoint x: 725, startPoint y: 274, endPoint x: 678, endPoint y: 97, distance: 183.4
click at [678, 97] on div at bounding box center [681, 206] width 159 height 345
drag, startPoint x: 705, startPoint y: 248, endPoint x: 717, endPoint y: 74, distance: 175.1
click at [717, 74] on div at bounding box center [681, 206] width 159 height 345
click at [747, 209] on div at bounding box center [681, 206] width 159 height 345
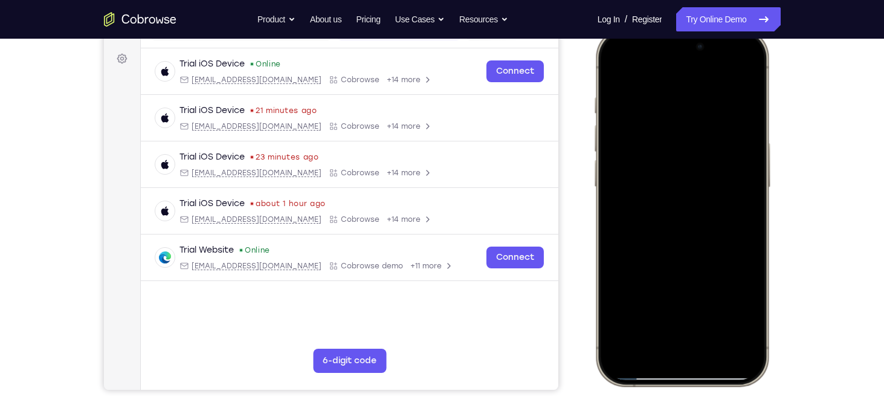
click at [747, 209] on div at bounding box center [681, 206] width 159 height 345
drag, startPoint x: 711, startPoint y: 263, endPoint x: 687, endPoint y: 262, distance: 23.6
click at [687, 262] on div at bounding box center [681, 206] width 159 height 345
click at [617, 225] on div at bounding box center [681, 206] width 159 height 345
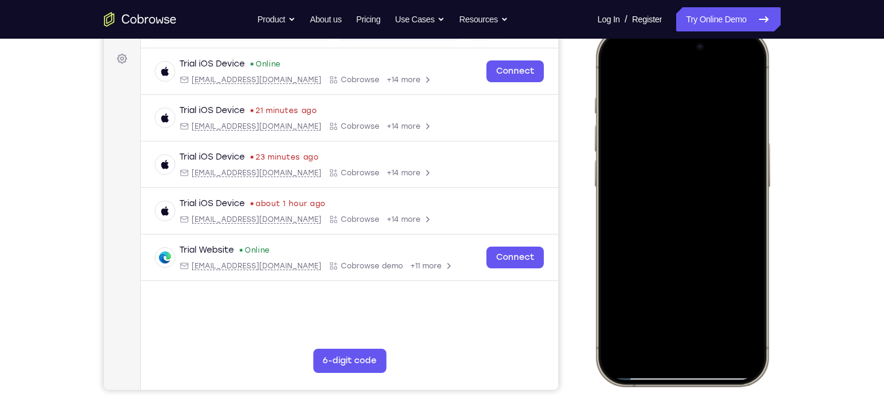
drag, startPoint x: 704, startPoint y: 284, endPoint x: 662, endPoint y: 128, distance: 162.2
click at [662, 128] on div at bounding box center [681, 206] width 159 height 345
drag, startPoint x: 704, startPoint y: 254, endPoint x: 650, endPoint y: 128, distance: 137.1
click at [650, 128] on div at bounding box center [681, 206] width 159 height 345
drag, startPoint x: 704, startPoint y: 244, endPoint x: 654, endPoint y: 138, distance: 116.8
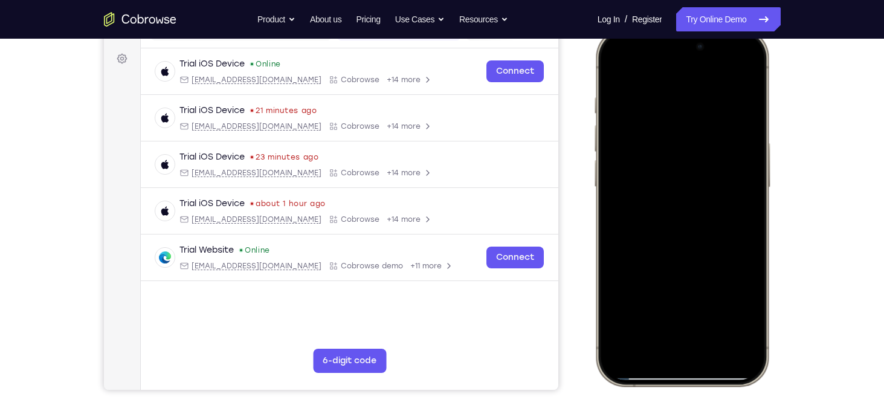
click at [654, 138] on div at bounding box center [681, 206] width 159 height 345
click at [753, 164] on div at bounding box center [681, 206] width 159 height 345
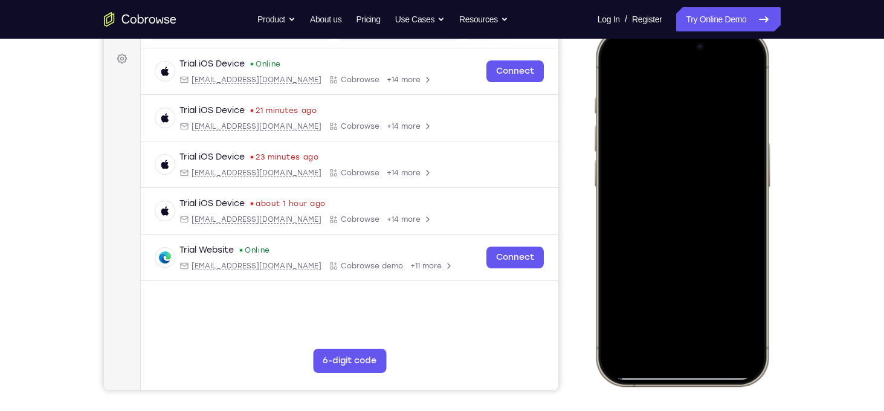
click at [753, 164] on div at bounding box center [681, 206] width 159 height 345
drag, startPoint x: 710, startPoint y: 310, endPoint x: 681, endPoint y: 216, distance: 98.8
click at [681, 216] on div at bounding box center [681, 206] width 159 height 345
drag, startPoint x: 735, startPoint y: 292, endPoint x: 665, endPoint y: 164, distance: 145.5
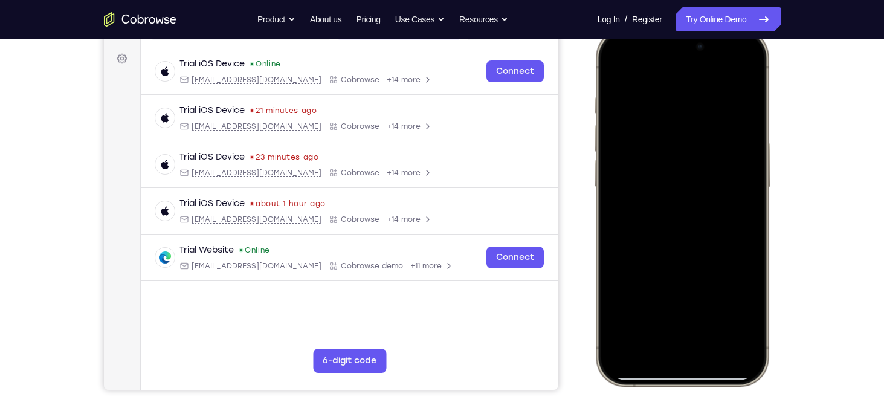
click at [665, 164] on div at bounding box center [681, 206] width 159 height 345
drag, startPoint x: 705, startPoint y: 230, endPoint x: 677, endPoint y: 170, distance: 65.4
click at [677, 170] on div at bounding box center [681, 206] width 159 height 345
drag, startPoint x: 707, startPoint y: 228, endPoint x: 656, endPoint y: 71, distance: 164.6
click at [656, 71] on div at bounding box center [681, 206] width 159 height 345
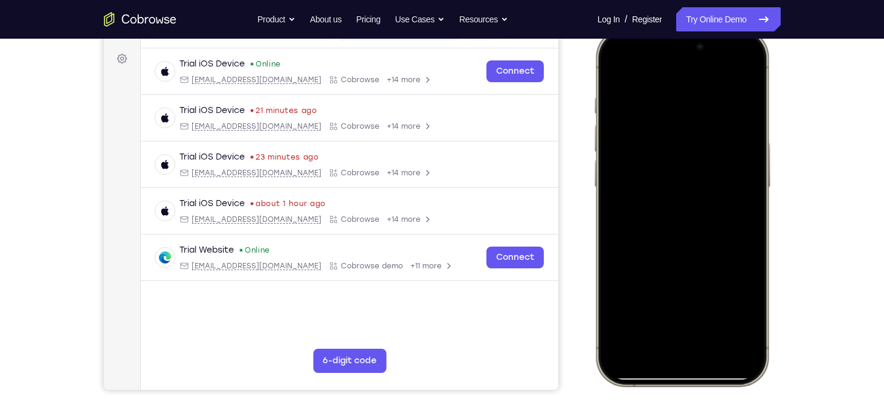
drag, startPoint x: 730, startPoint y: 216, endPoint x: 677, endPoint y: 109, distance: 119.5
click at [677, 109] on div at bounding box center [681, 206] width 159 height 345
drag, startPoint x: 730, startPoint y: 271, endPoint x: 705, endPoint y: 239, distance: 40.9
click at [705, 239] on div at bounding box center [681, 206] width 159 height 345
drag, startPoint x: 721, startPoint y: 283, endPoint x: 701, endPoint y: 234, distance: 53.1
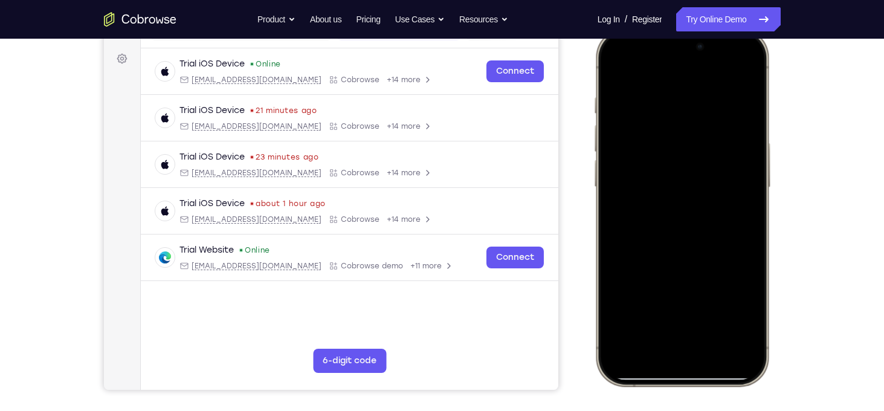
click at [701, 234] on div at bounding box center [681, 206] width 159 height 345
drag, startPoint x: 719, startPoint y: 283, endPoint x: 628, endPoint y: 74, distance: 228.2
click at [628, 74] on div at bounding box center [681, 206] width 159 height 345
drag, startPoint x: 687, startPoint y: 234, endPoint x: 653, endPoint y: 153, distance: 87.6
click at [653, 153] on div at bounding box center [681, 206] width 159 height 345
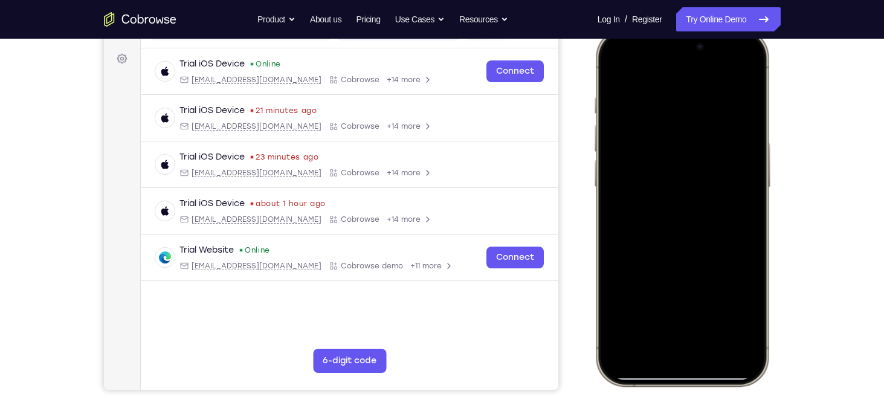
drag, startPoint x: 694, startPoint y: 233, endPoint x: 646, endPoint y: 86, distance: 154.6
click at [646, 86] on div at bounding box center [681, 206] width 159 height 345
drag, startPoint x: 685, startPoint y: 238, endPoint x: 648, endPoint y: 107, distance: 135.7
click at [648, 107] on div at bounding box center [681, 206] width 159 height 345
drag, startPoint x: 719, startPoint y: 313, endPoint x: 687, endPoint y: 248, distance: 71.9
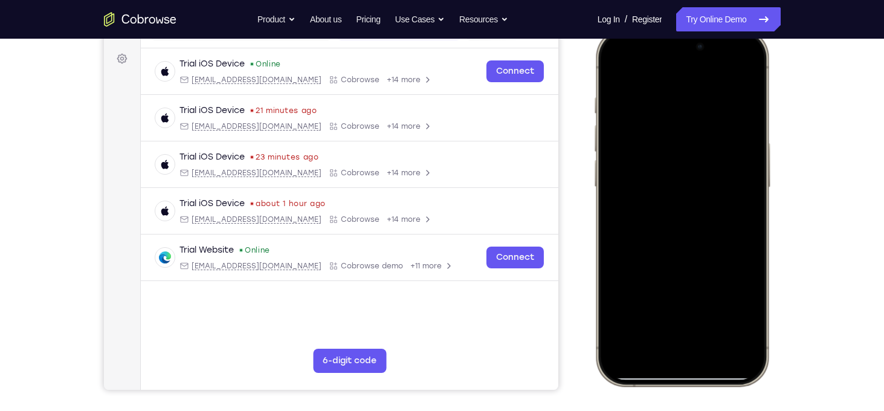
click at [687, 248] on div at bounding box center [681, 206] width 159 height 345
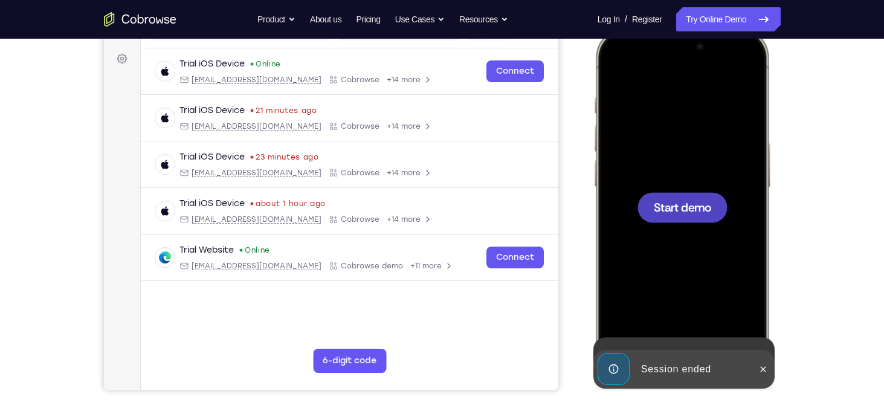
drag, startPoint x: 701, startPoint y: 296, endPoint x: 697, endPoint y: 154, distance: 142.1
click at [697, 28] on div "Start demo" at bounding box center [682, 28] width 178 height 0
